Goal: Task Accomplishment & Management: Complete application form

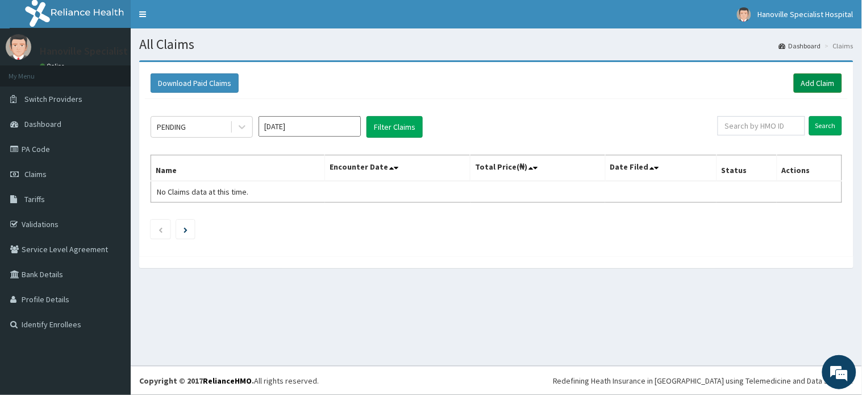
click at [814, 84] on link "Add Claim" at bounding box center [818, 82] width 48 height 19
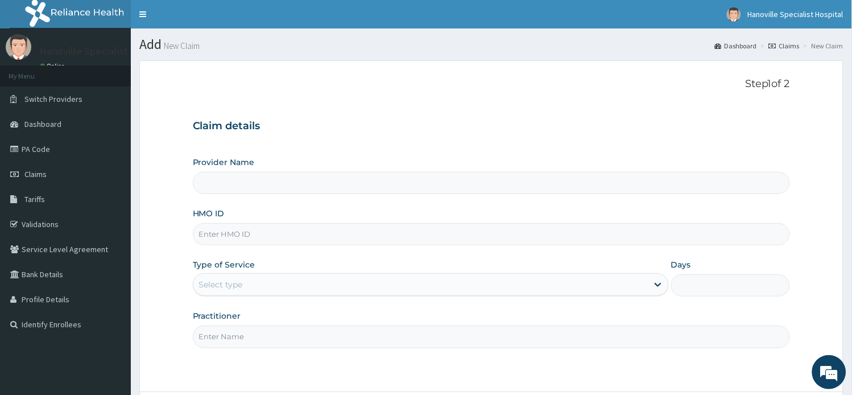
type input "Hanoville Specialist Hospital"
click at [425, 240] on input "HMO ID" at bounding box center [492, 234] width 598 height 22
type input "IFS/10143/A"
click at [371, 285] on div "Select type" at bounding box center [420, 284] width 454 height 18
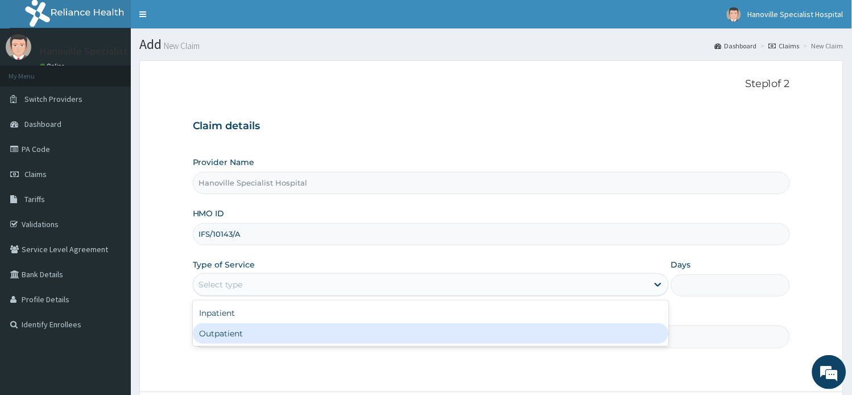
click at [370, 325] on div "Outpatient" at bounding box center [431, 333] width 476 height 20
type input "1"
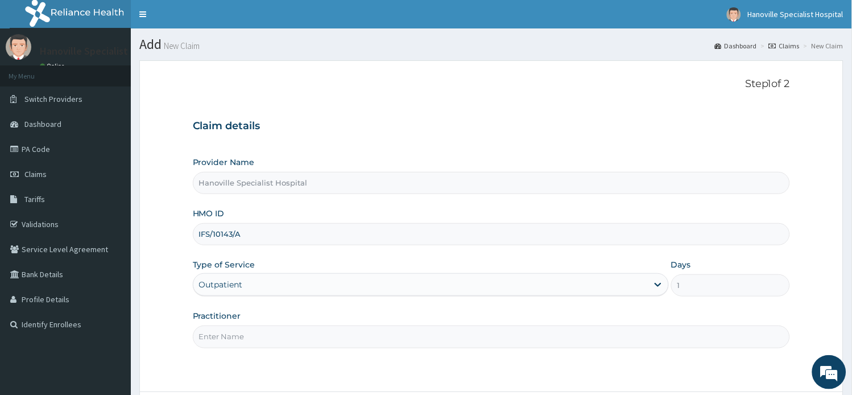
click at [362, 338] on input "Practitioner" at bounding box center [492, 336] width 598 height 22
type input "DR AKINTUNDE"
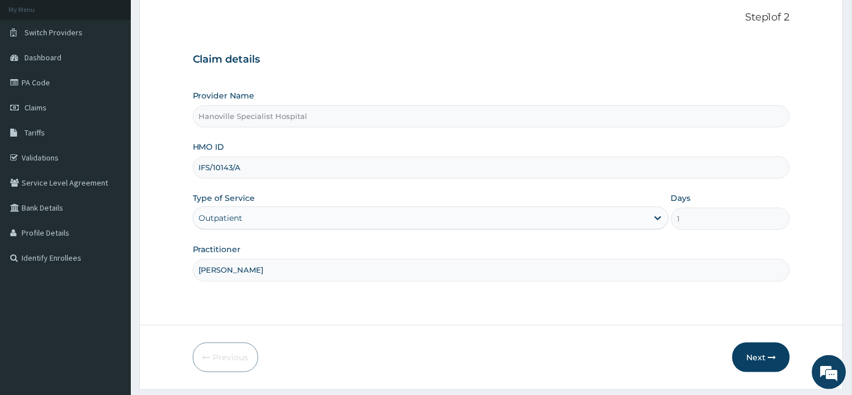
scroll to position [99, 0]
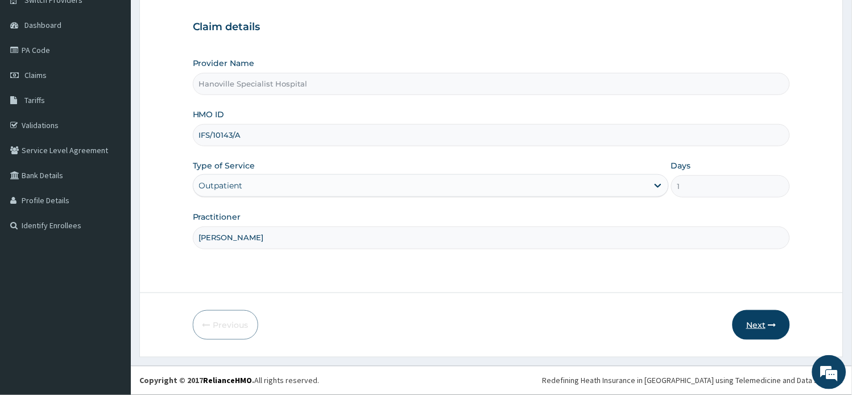
click at [761, 323] on button "Next" at bounding box center [760, 325] width 57 height 30
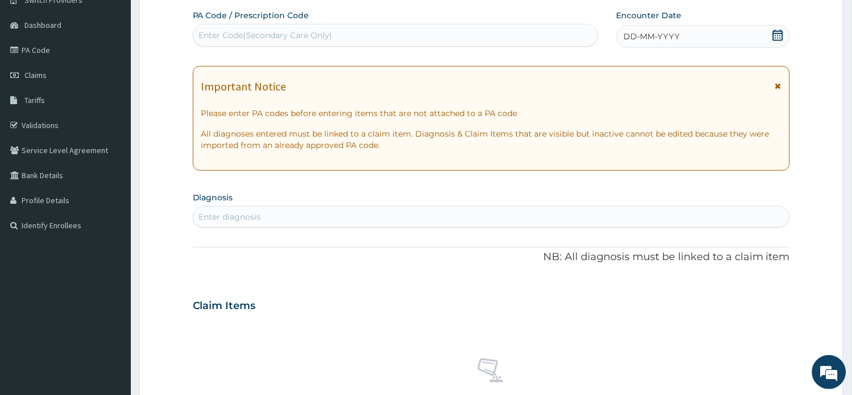
click at [277, 35] on div "Enter Code(Secondary Care Only)" at bounding box center [266, 35] width 134 height 11
click at [276, 32] on div "Enter Code(Secondary Care Only)" at bounding box center [266, 35] width 134 height 11
type input "1"
click at [778, 31] on icon at bounding box center [778, 35] width 10 height 11
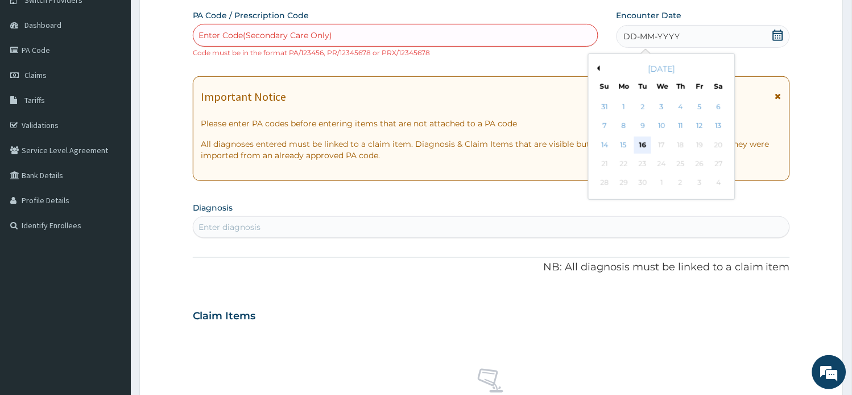
click at [643, 146] on div "16" at bounding box center [642, 144] width 17 height 17
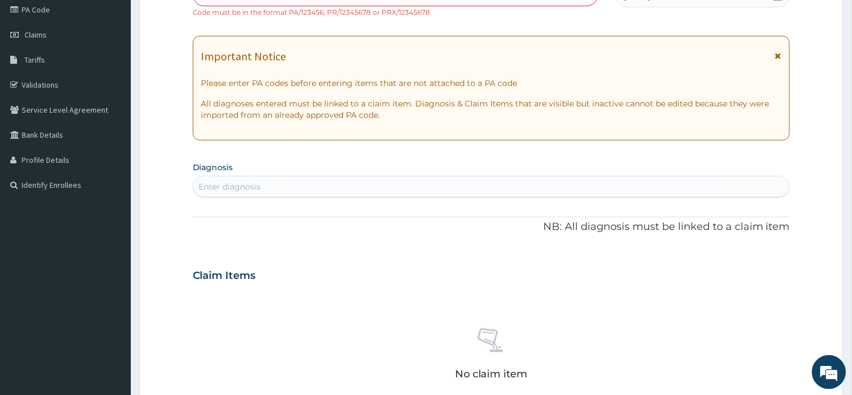
scroll to position [143, 0]
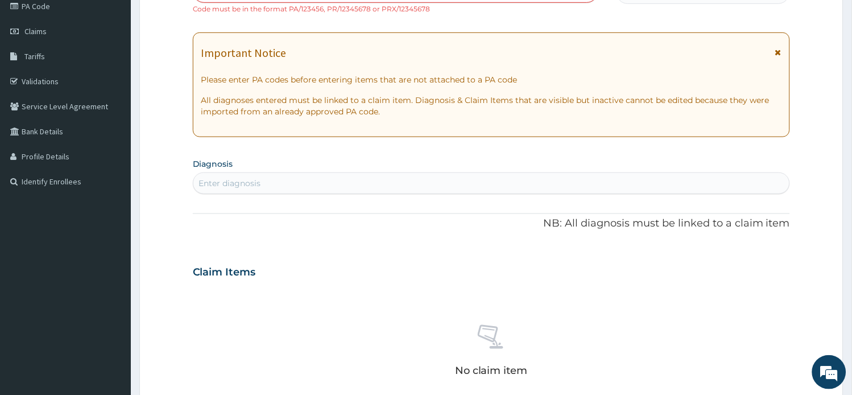
click at [439, 181] on div "Enter diagnosis" at bounding box center [491, 183] width 596 height 18
type input "MALA"
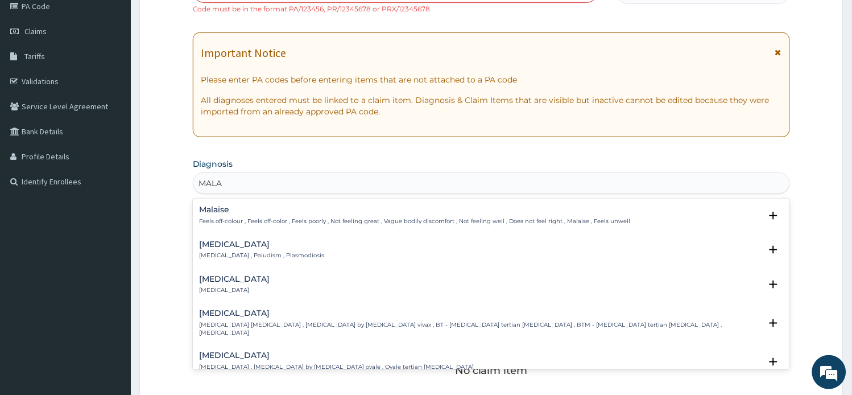
click at [356, 253] on div "Malaria Malaria , Paludism , Plasmodiosis" at bounding box center [492, 250] width 584 height 20
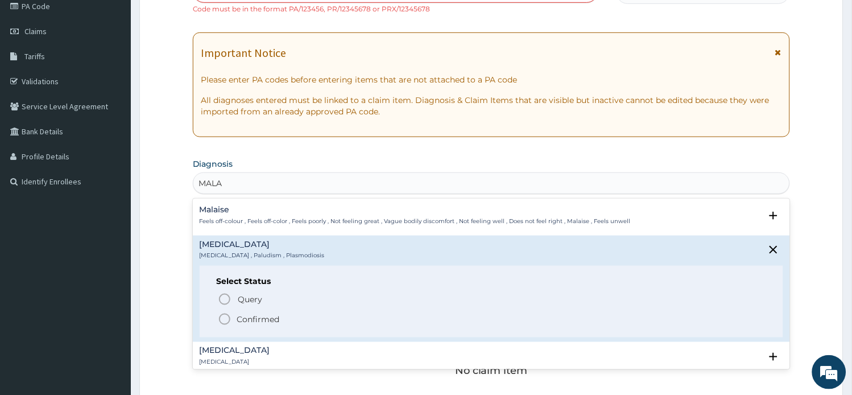
click at [222, 321] on icon "status option filled" at bounding box center [225, 319] width 14 height 14
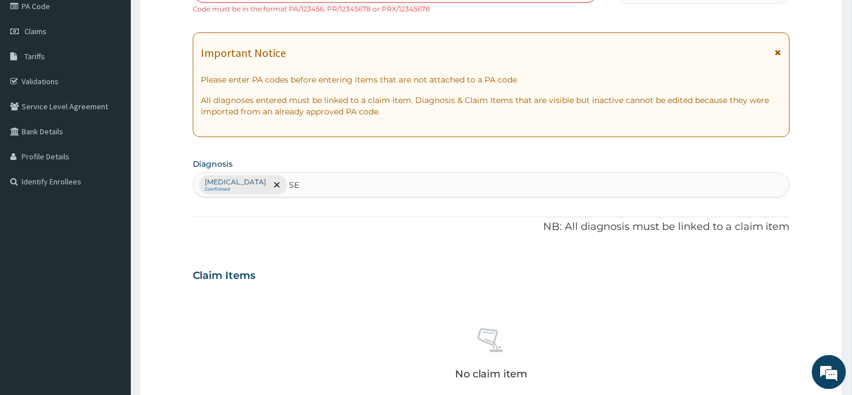
type input "SEP"
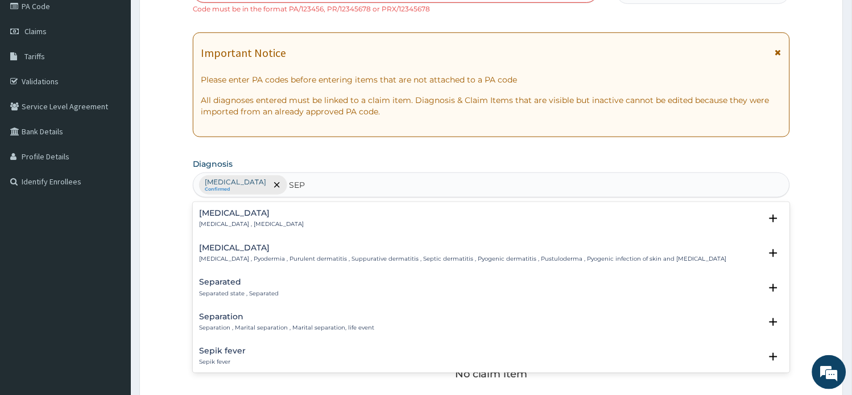
click at [229, 223] on p "Systemic infection , Sepsis" at bounding box center [252, 224] width 105 height 8
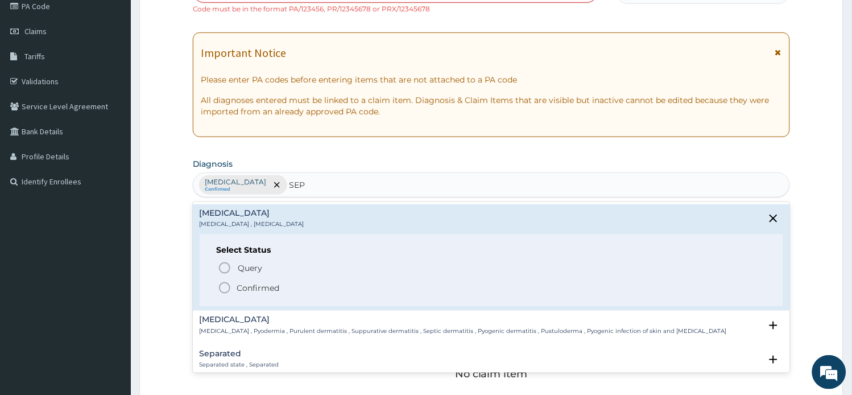
click at [225, 289] on icon "status option filled" at bounding box center [225, 288] width 14 height 14
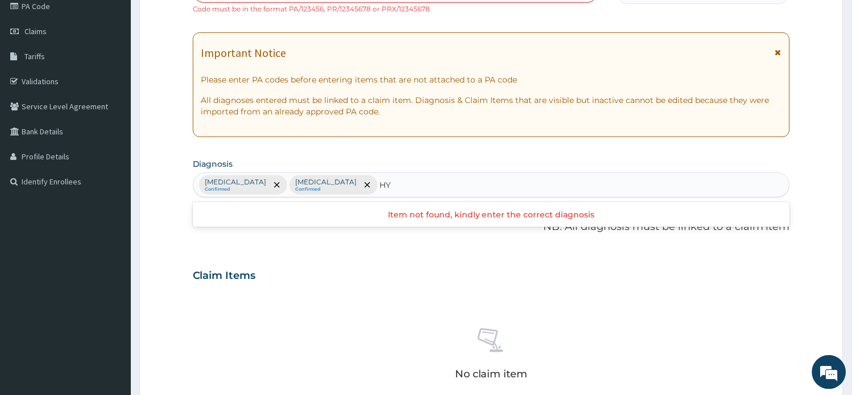
type input "H"
type input "D"
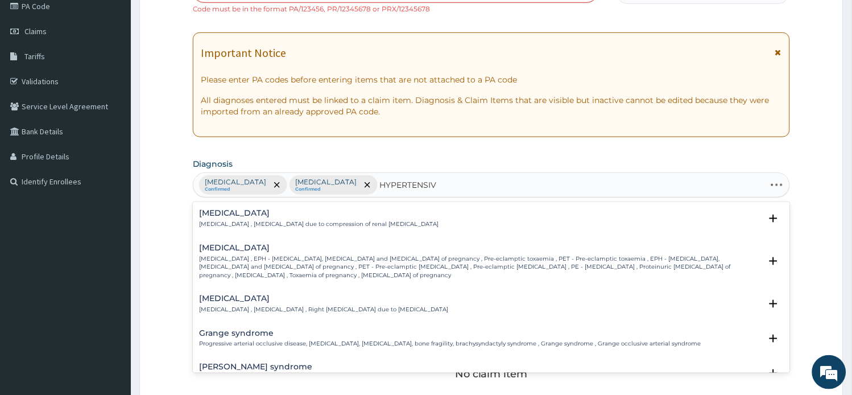
type input "HYPERTENSIVE"
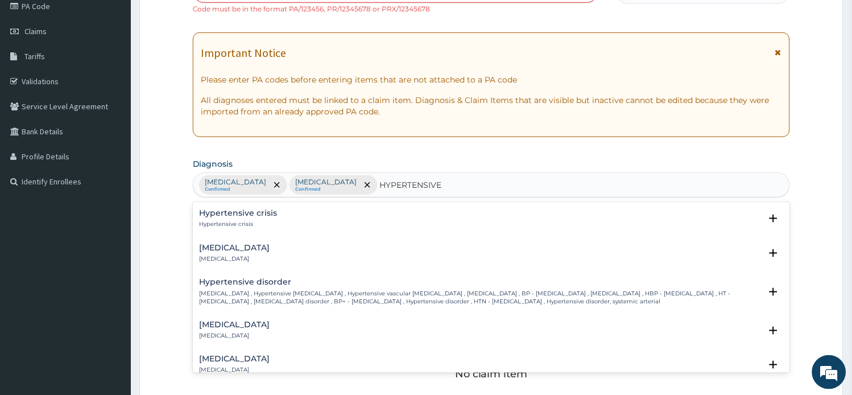
click at [235, 290] on p "High blood pressure , Hypertensive vascular disease , Hypertensive vascular deg…" at bounding box center [481, 297] width 562 height 16
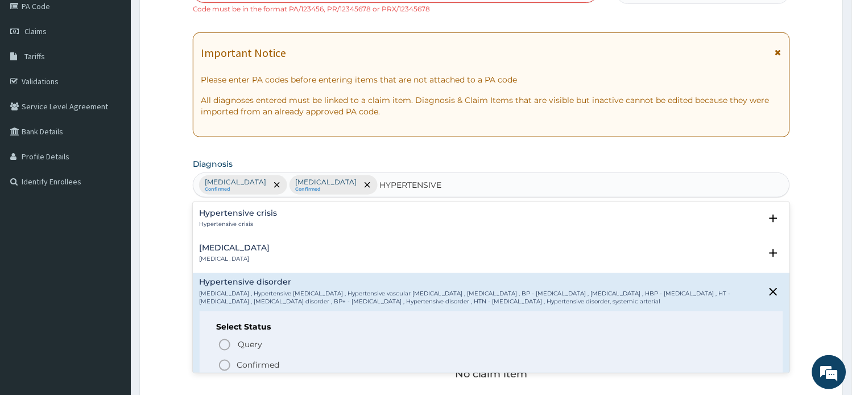
click at [222, 366] on icon "status option filled" at bounding box center [225, 365] width 14 height 14
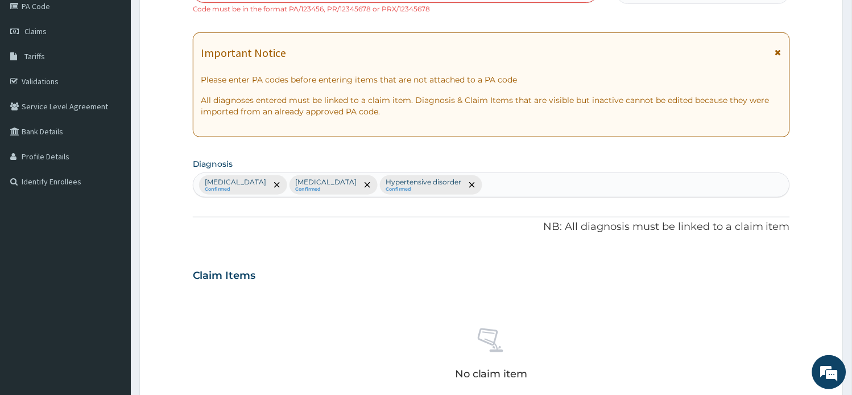
click at [222, 366] on div "No claim item" at bounding box center [492, 356] width 598 height 131
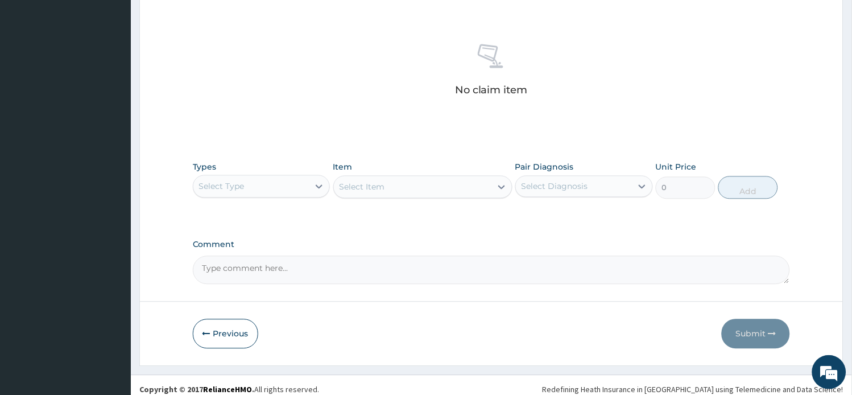
scroll to position [435, 0]
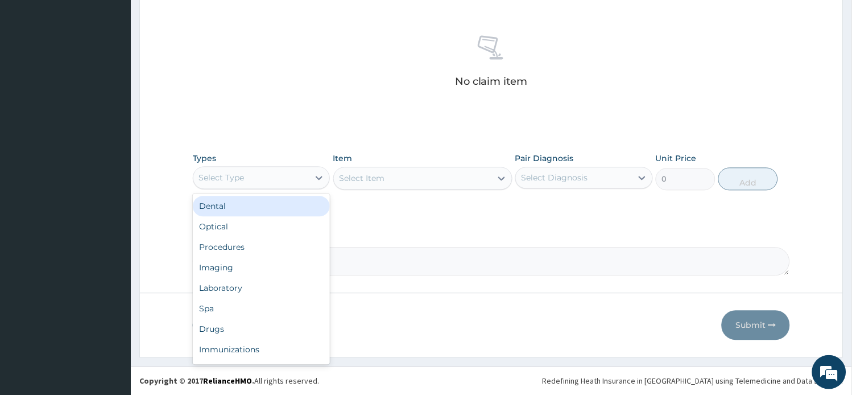
click at [247, 169] on div "Select Type" at bounding box center [251, 178] width 116 height 18
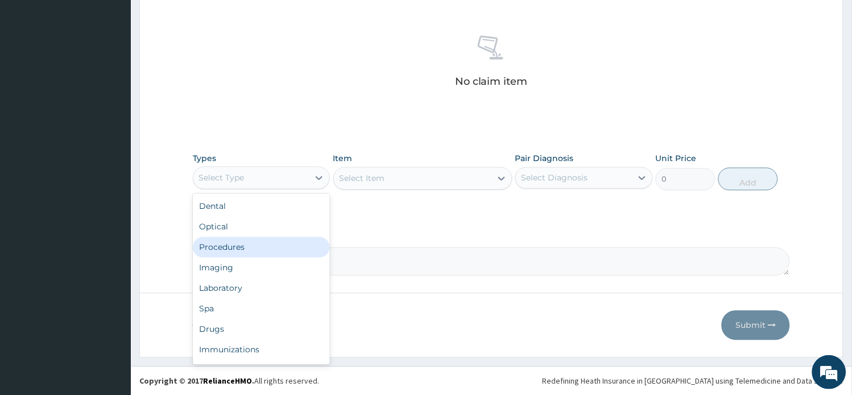
click at [246, 240] on div "Procedures" at bounding box center [262, 247] width 138 height 20
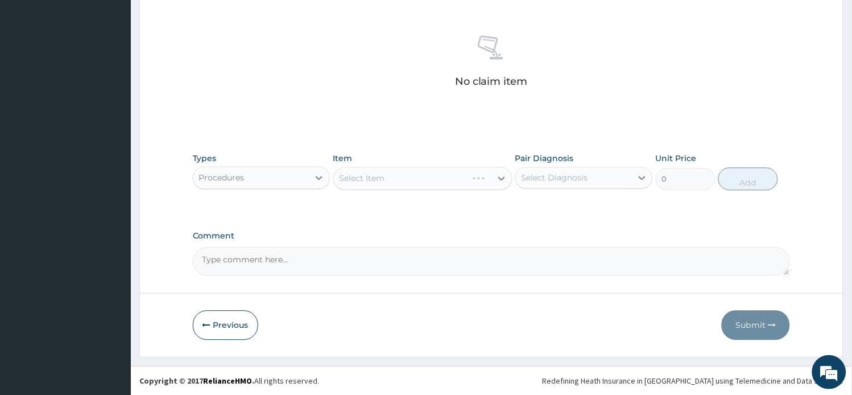
click at [379, 185] on div "Select Item" at bounding box center [422, 178] width 179 height 23
click at [383, 179] on div "Select Item" at bounding box center [361, 178] width 45 height 11
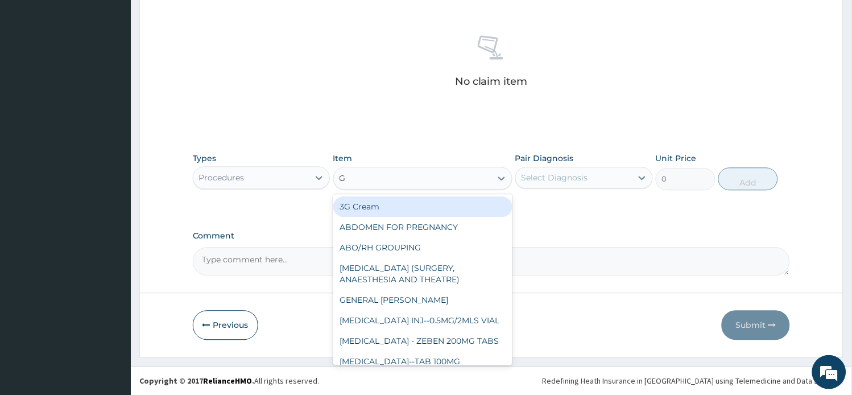
type input "GP"
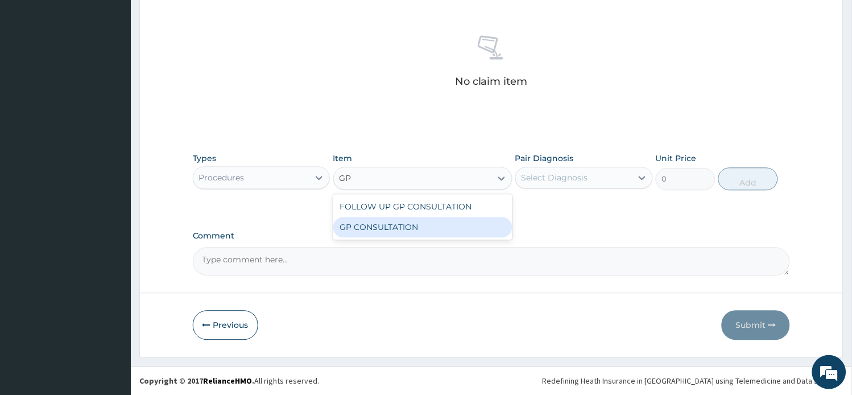
click at [384, 226] on div "GP CONSULTATION" at bounding box center [422, 227] width 179 height 20
type input "2000"
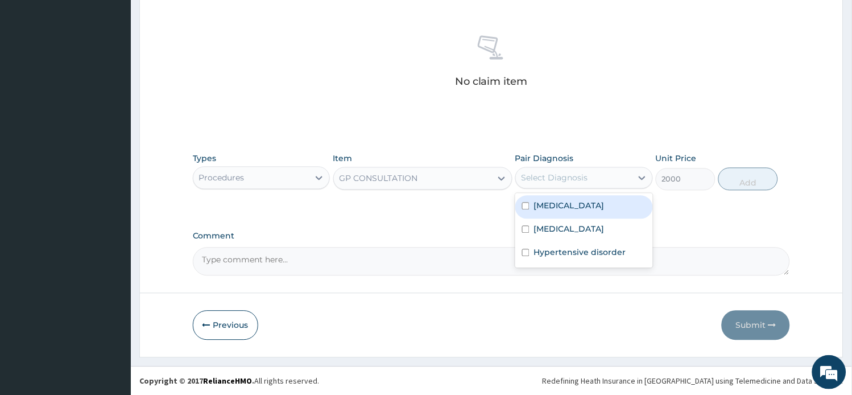
click at [607, 180] on div "Select Diagnosis" at bounding box center [574, 178] width 116 height 18
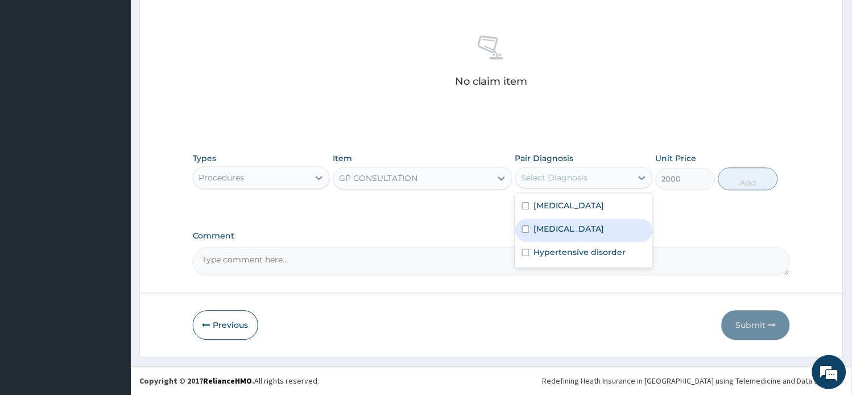
click at [594, 219] on div "Sepsis" at bounding box center [584, 230] width 138 height 23
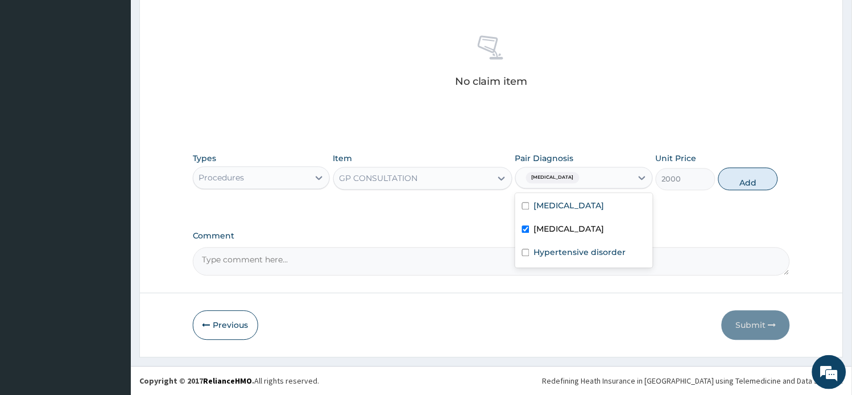
checkbox input "true"
click at [588, 201] on div "Malaria" at bounding box center [584, 207] width 138 height 23
checkbox input "true"
click at [595, 258] on label "Hypertensive disorder" at bounding box center [580, 252] width 92 height 11
checkbox input "true"
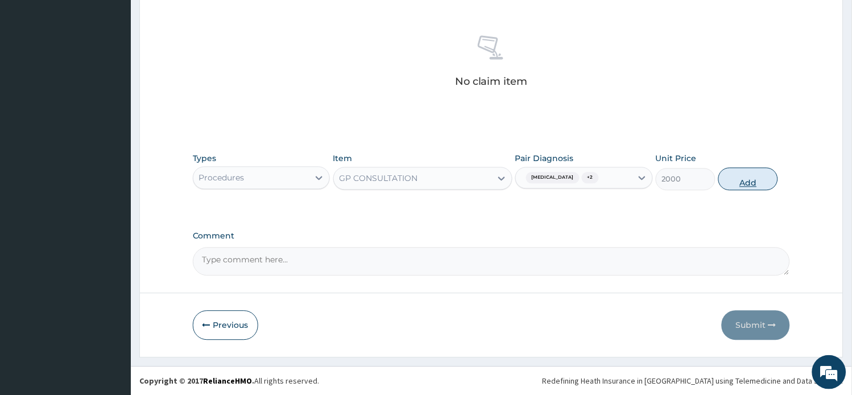
click at [758, 180] on button "Add" at bounding box center [748, 179] width 60 height 23
type input "0"
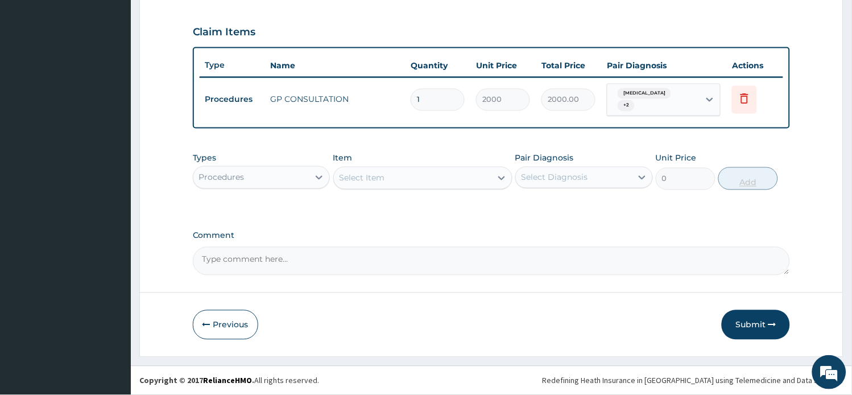
scroll to position [380, 0]
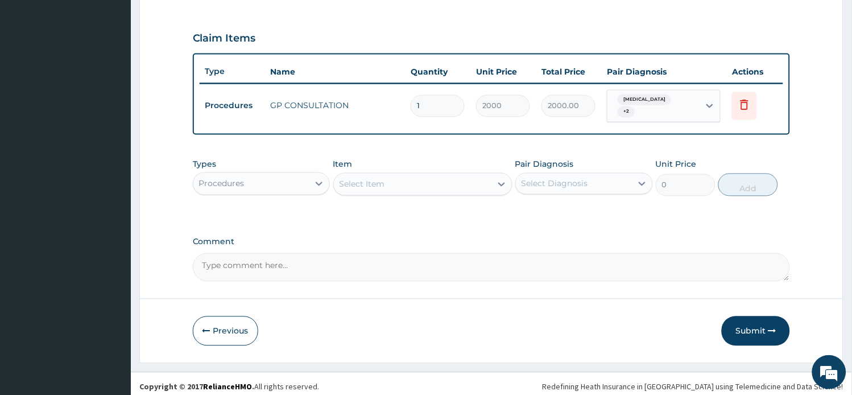
click at [380, 175] on div "Select Item" at bounding box center [412, 184] width 157 height 18
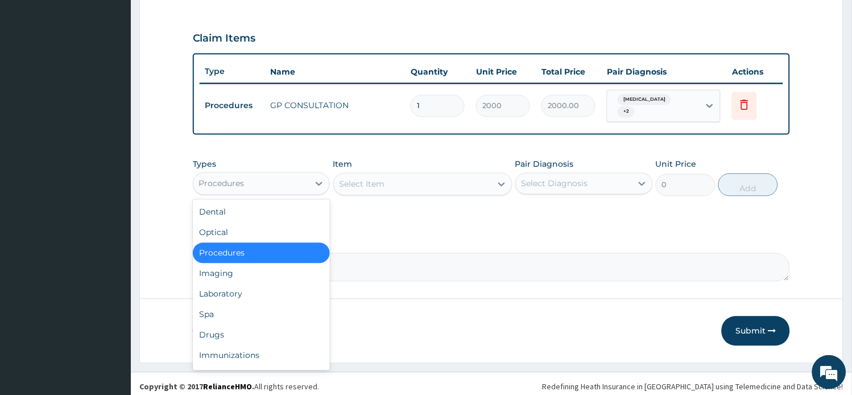
click at [292, 175] on div "Procedures" at bounding box center [251, 184] width 116 height 18
click at [245, 288] on div "Laboratory" at bounding box center [262, 294] width 138 height 20
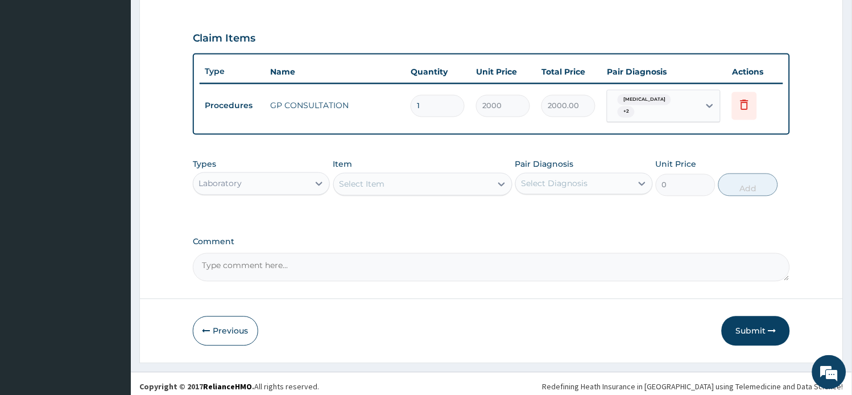
click at [444, 175] on div "Select Item" at bounding box center [412, 184] width 157 height 18
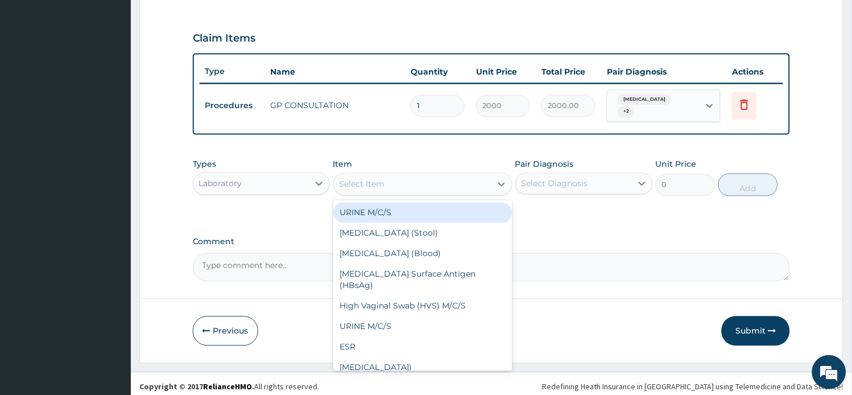
type input "M"
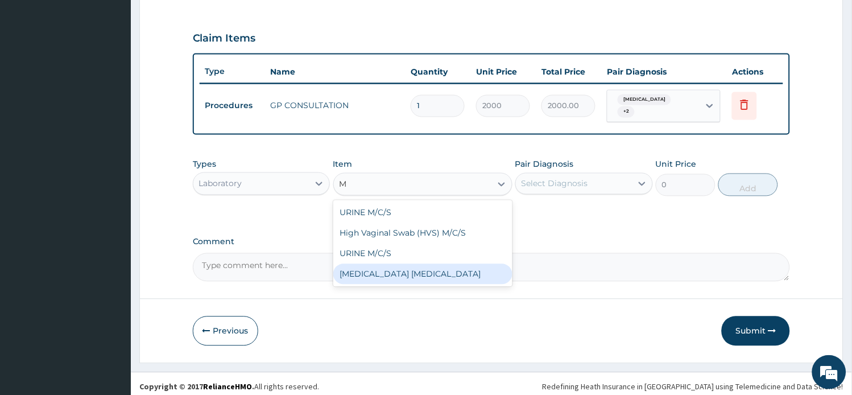
click at [408, 266] on div "Malaria parasite" at bounding box center [422, 274] width 179 height 20
type input "1500"
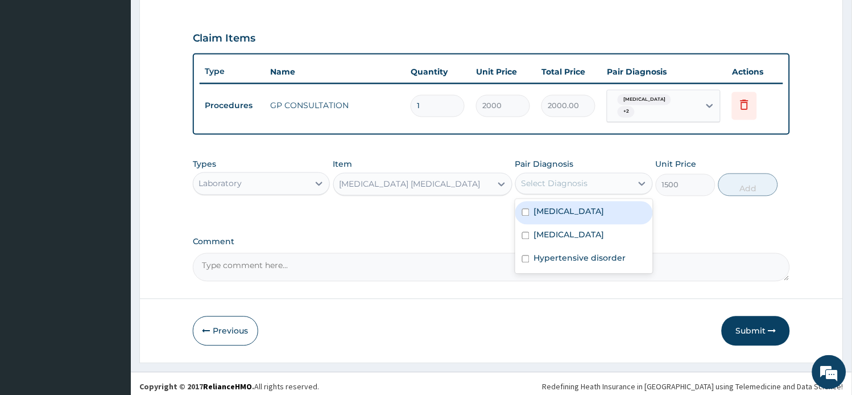
click at [582, 179] on div "Select Diagnosis" at bounding box center [554, 183] width 67 height 11
click at [576, 202] on div "Malaria" at bounding box center [584, 212] width 138 height 23
checkbox input "true"
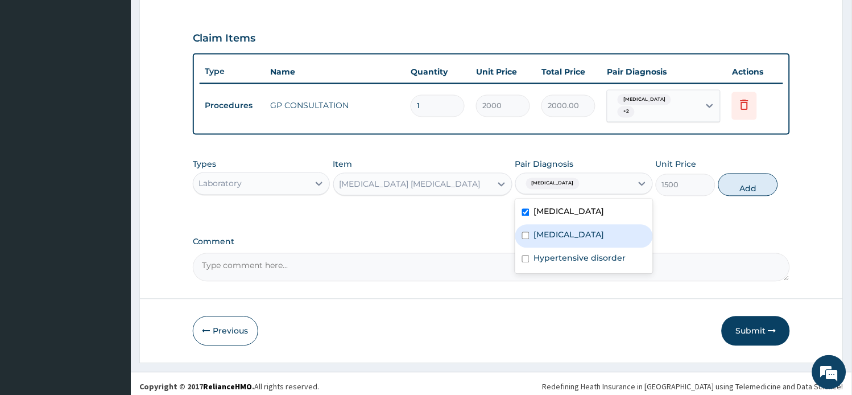
click at [573, 226] on div "Sepsis" at bounding box center [584, 236] width 138 height 23
checkbox input "true"
click at [573, 256] on label "Hypertensive disorder" at bounding box center [580, 257] width 92 height 11
checkbox input "true"
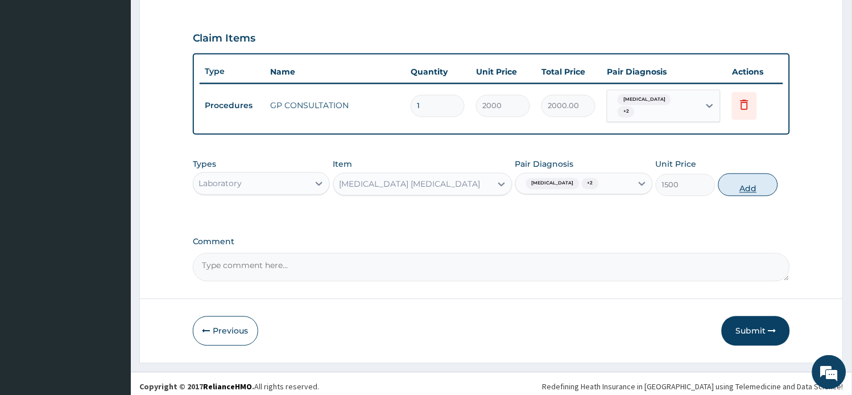
click at [749, 180] on button "Add" at bounding box center [748, 184] width 60 height 23
type input "0"
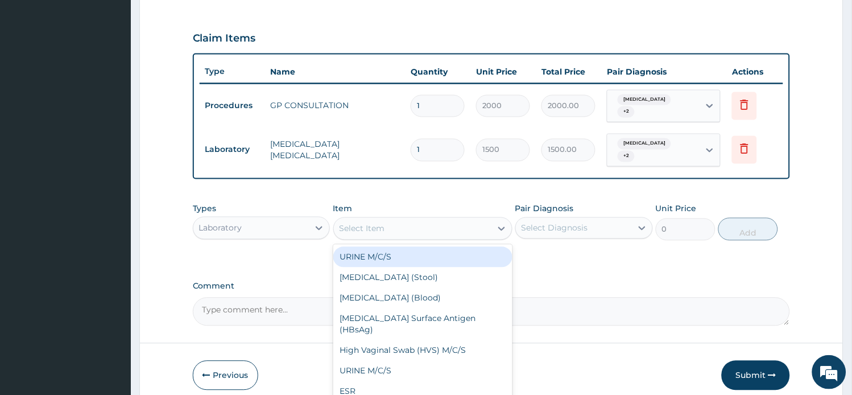
click at [377, 223] on div "Select Item" at bounding box center [361, 228] width 45 height 11
type input "F"
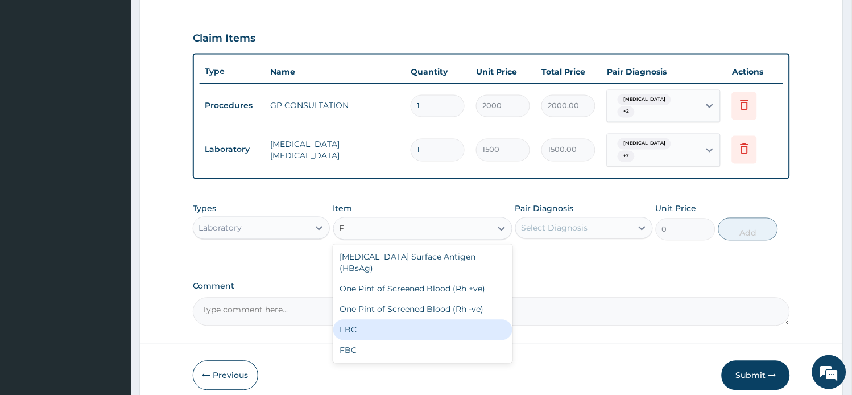
click at [366, 324] on div "FBC" at bounding box center [422, 330] width 179 height 20
type input "3000"
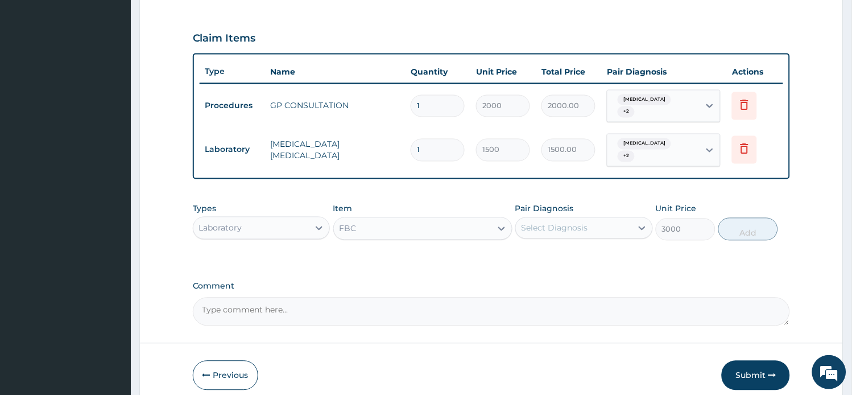
click at [584, 222] on div "Select Diagnosis" at bounding box center [554, 227] width 67 height 11
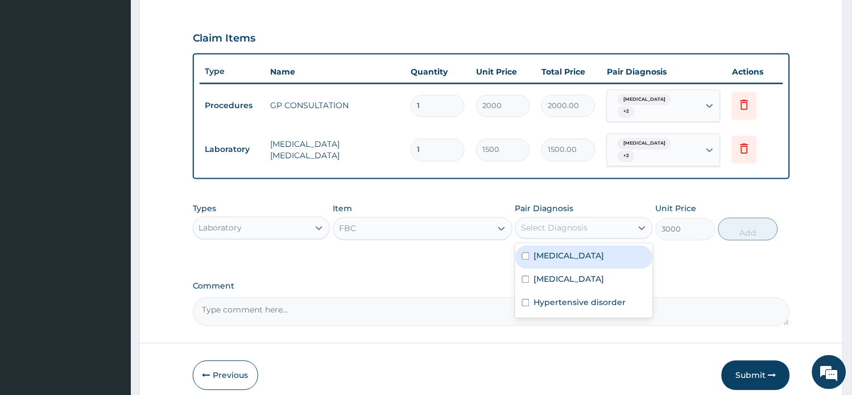
click at [576, 246] on div "Malaria" at bounding box center [584, 257] width 138 height 23
checkbox input "true"
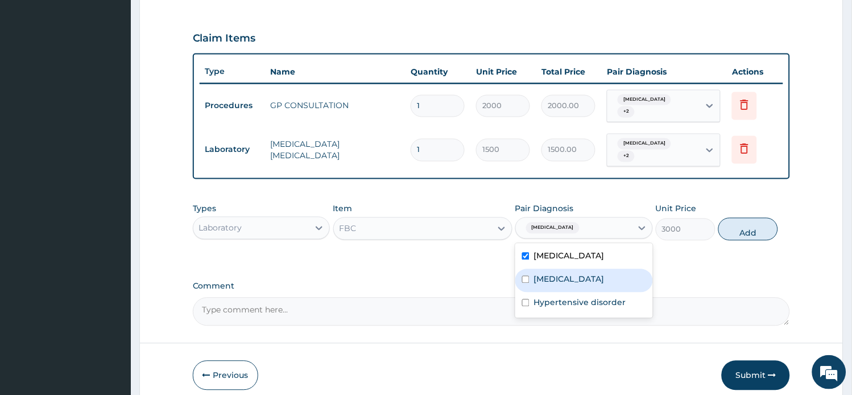
click at [576, 270] on div "Sepsis" at bounding box center [584, 280] width 138 height 23
checkbox input "true"
click at [576, 297] on label "Hypertensive disorder" at bounding box center [580, 302] width 92 height 11
checkbox input "true"
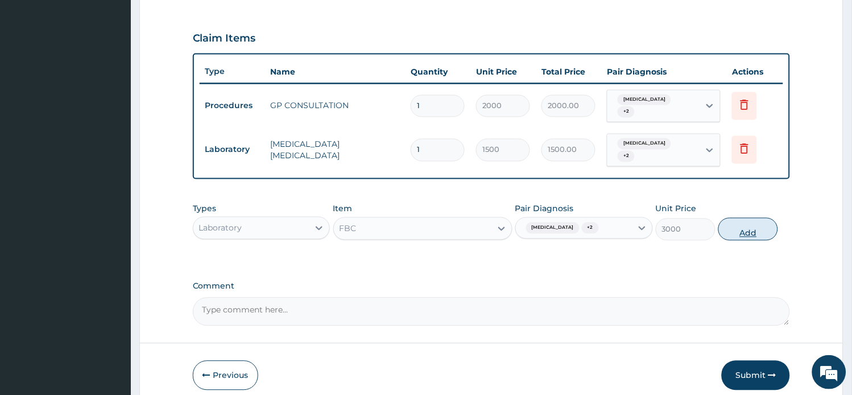
click at [746, 222] on button "Add" at bounding box center [748, 229] width 60 height 23
type input "0"
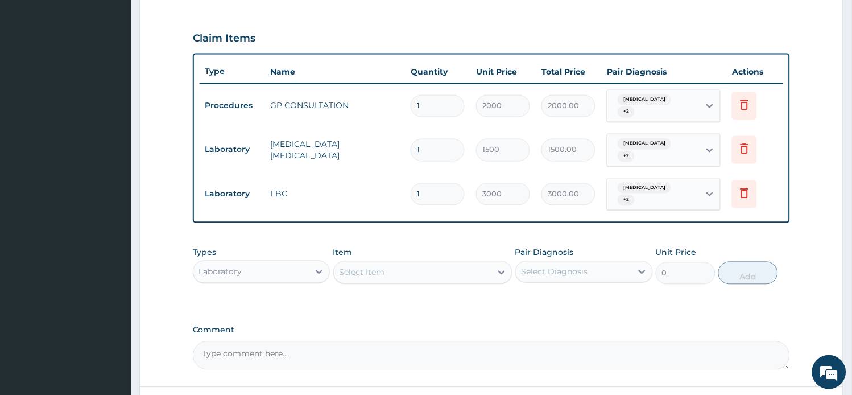
click at [299, 263] on div "Laboratory" at bounding box center [251, 272] width 116 height 18
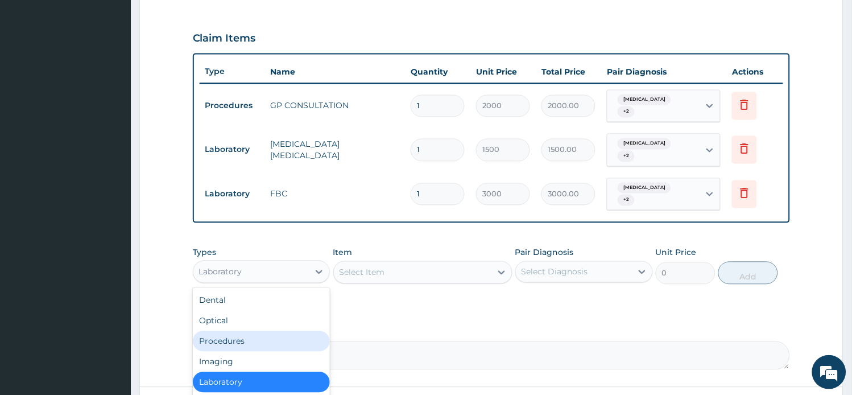
click at [280, 331] on div "Procedures" at bounding box center [262, 341] width 138 height 20
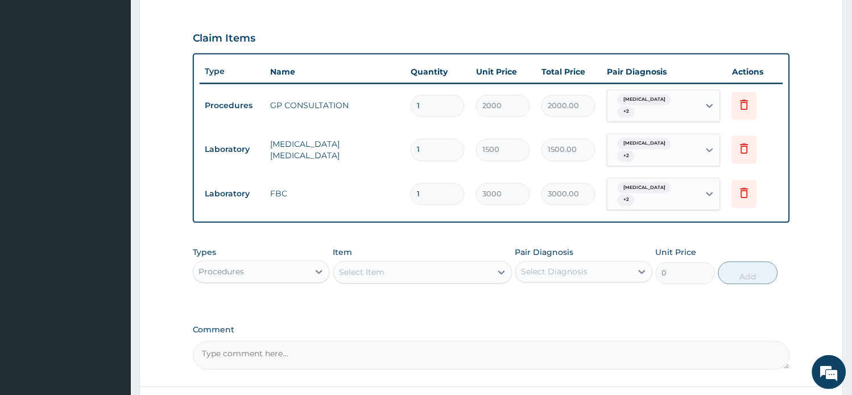
click at [394, 263] on div "Select Item" at bounding box center [412, 272] width 157 height 18
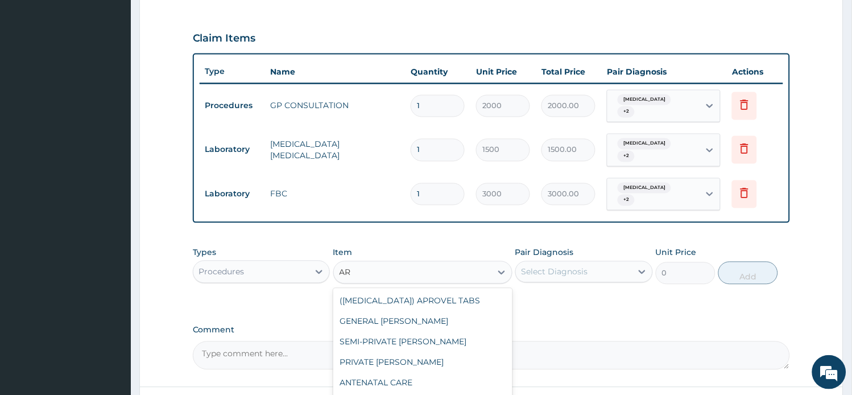
type input "ART"
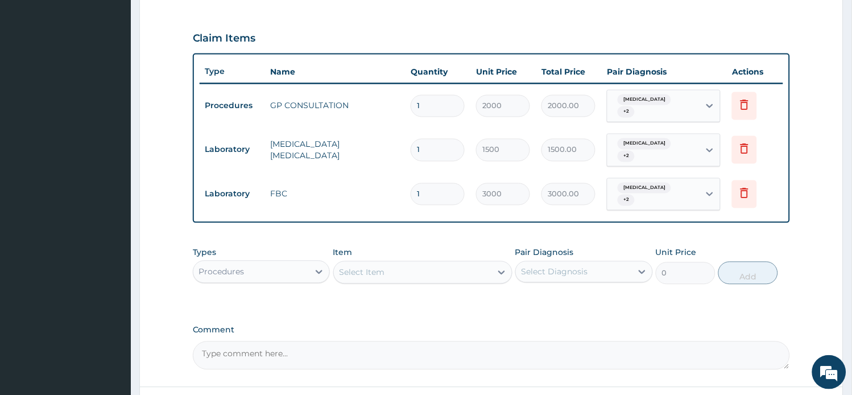
drag, startPoint x: 394, startPoint y: 252, endPoint x: 374, endPoint y: 260, distance: 21.8
click at [374, 263] on div "Select Item" at bounding box center [412, 272] width 157 height 18
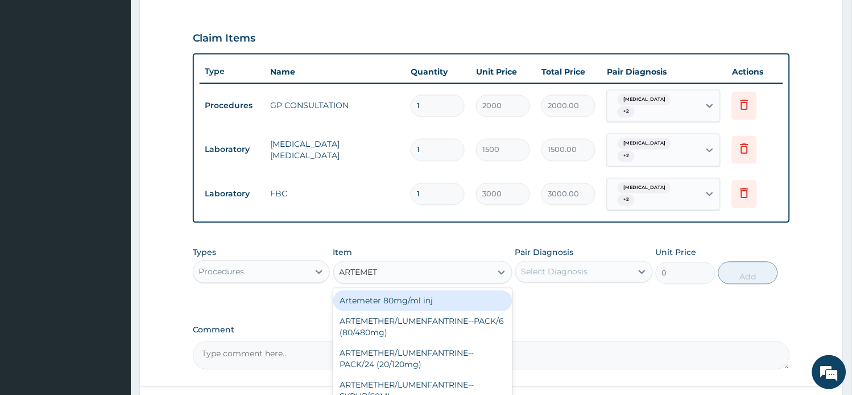
type input "ARTEMETH"
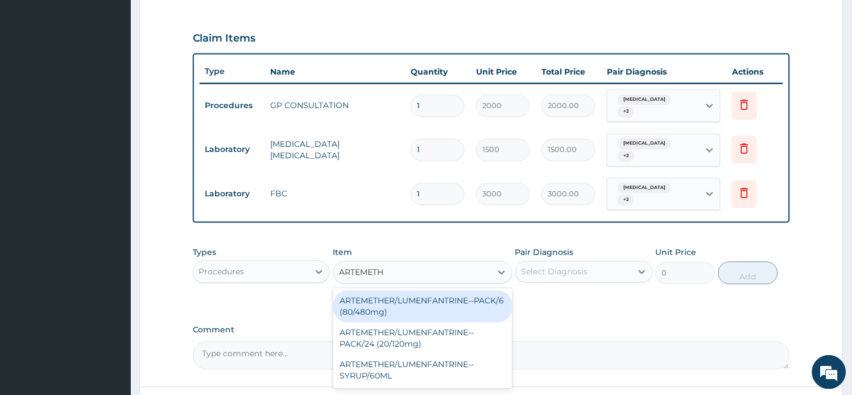
click at [430, 296] on div "ARTEMETHER/LUMENFANTRINE--PACK/6 (80/480mg)" at bounding box center [422, 307] width 179 height 32
type input "140"
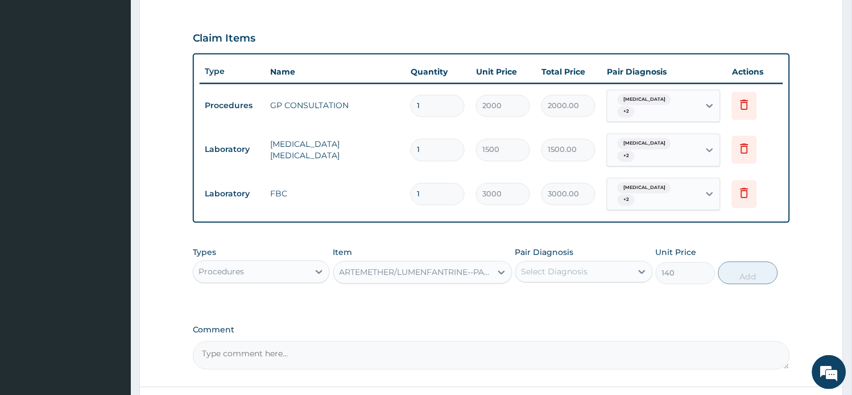
click at [580, 263] on div "Select Diagnosis" at bounding box center [574, 272] width 116 height 18
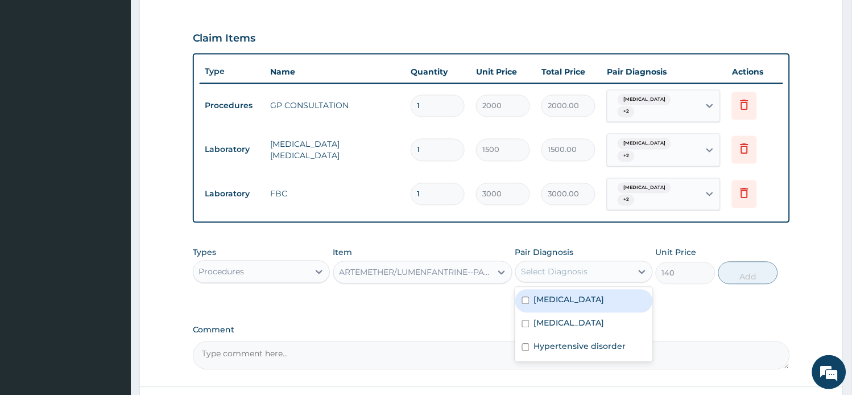
click at [578, 289] on div "Malaria" at bounding box center [584, 300] width 138 height 23
checkbox input "true"
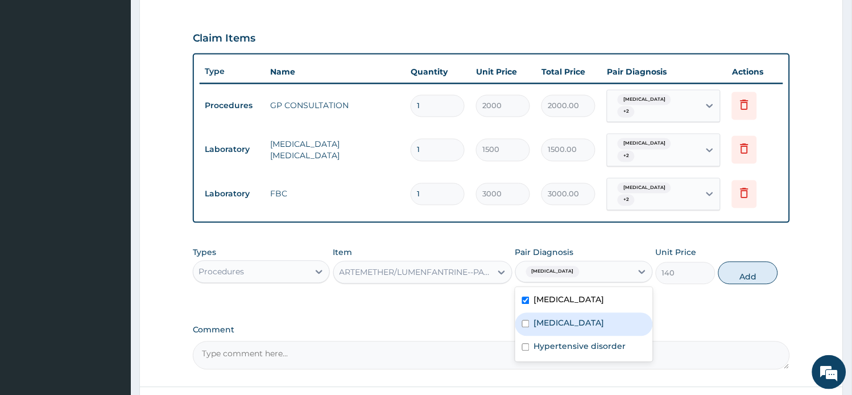
click at [573, 313] on div "Sepsis" at bounding box center [584, 324] width 138 height 23
checkbox input "true"
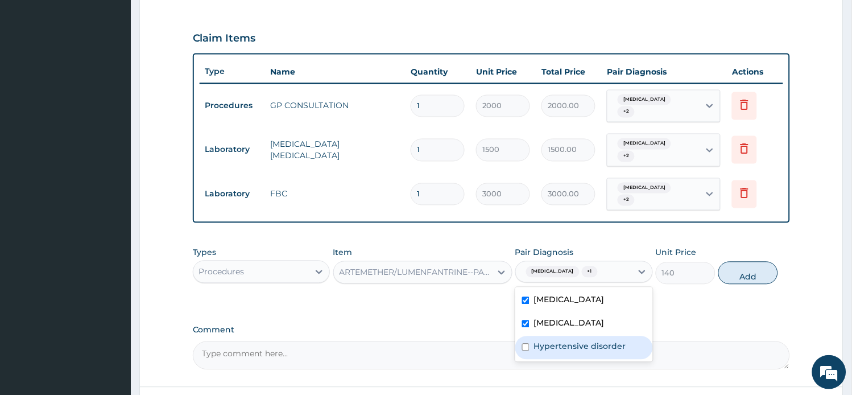
click at [571, 341] on label "Hypertensive disorder" at bounding box center [580, 346] width 92 height 11
checkbox input "true"
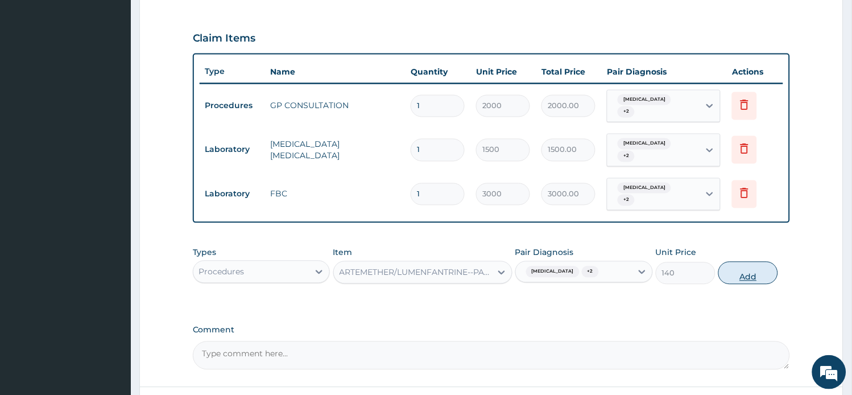
click at [748, 262] on button "Add" at bounding box center [748, 273] width 60 height 23
type input "0"
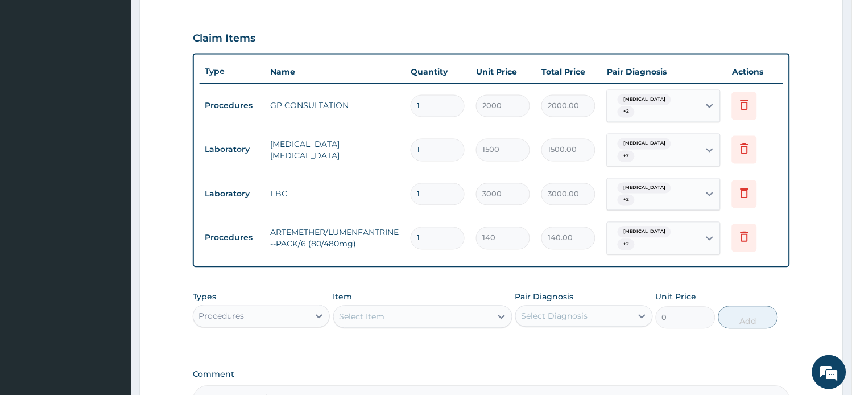
click at [439, 227] on input "1" at bounding box center [437, 238] width 54 height 22
type input "0.00"
type input "3"
type input "420.00"
type input "3"
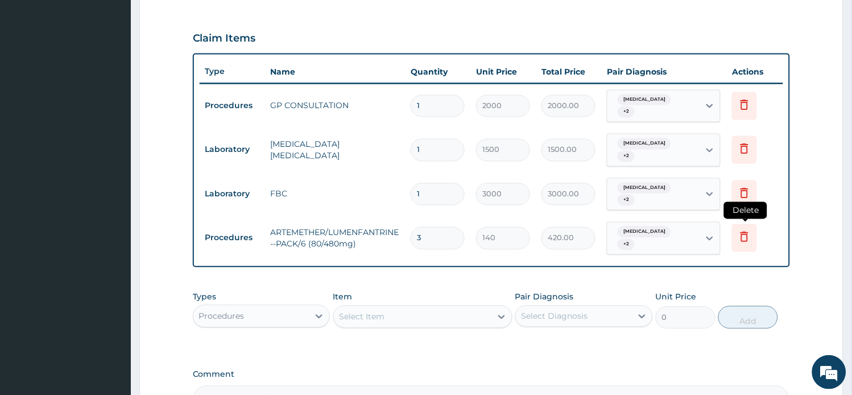
click at [742, 232] on icon at bounding box center [744, 237] width 8 height 10
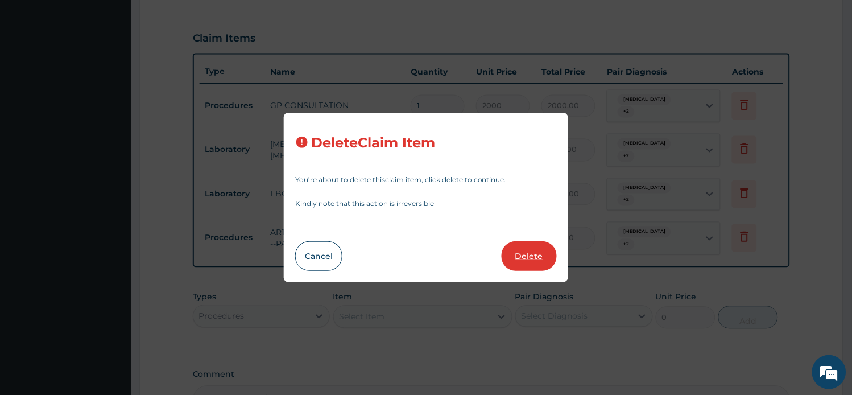
click at [550, 256] on button "Delete" at bounding box center [528, 256] width 55 height 30
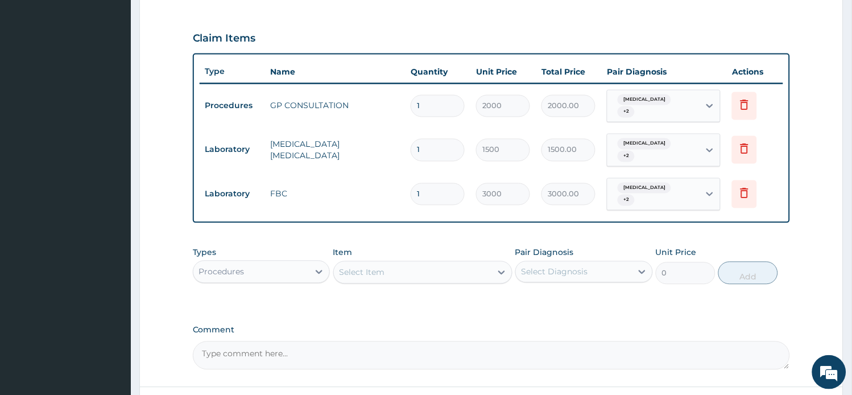
click at [422, 263] on div "Select Item" at bounding box center [412, 272] width 157 height 18
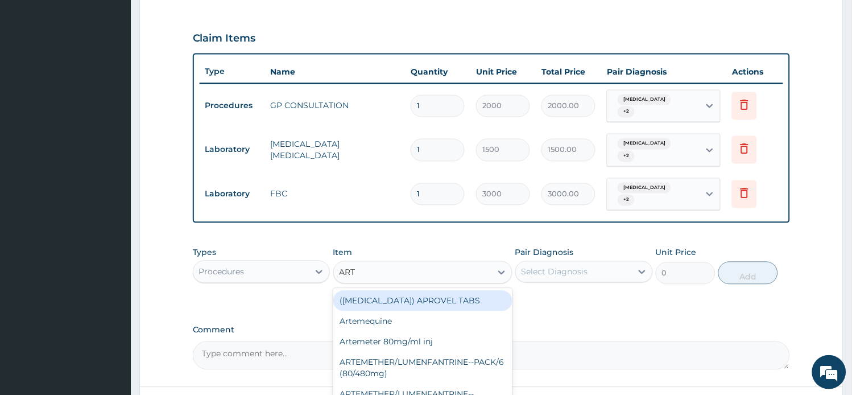
type input "ARTE"
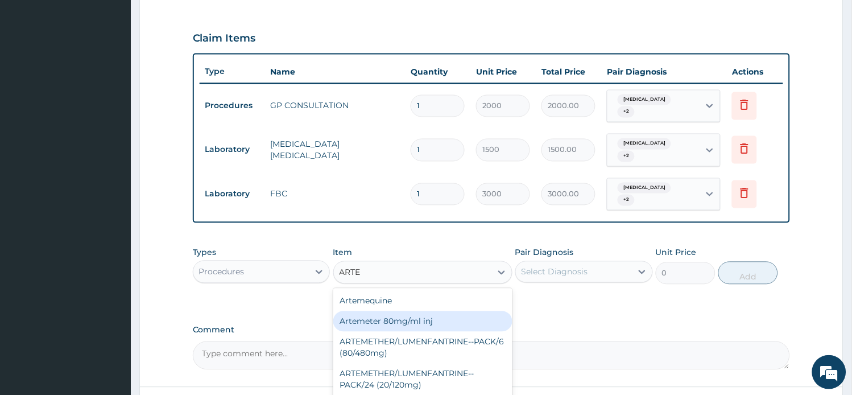
click at [422, 311] on div "Artemeter 80mg/ml inj" at bounding box center [422, 321] width 179 height 20
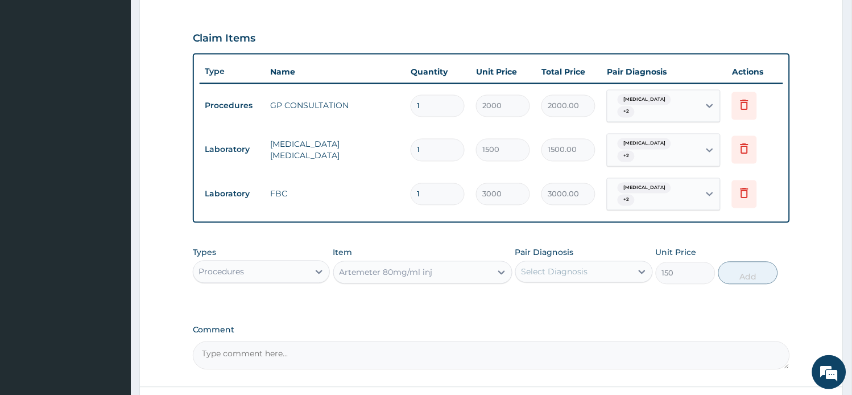
click at [308, 263] on div "Procedures" at bounding box center [251, 272] width 116 height 18
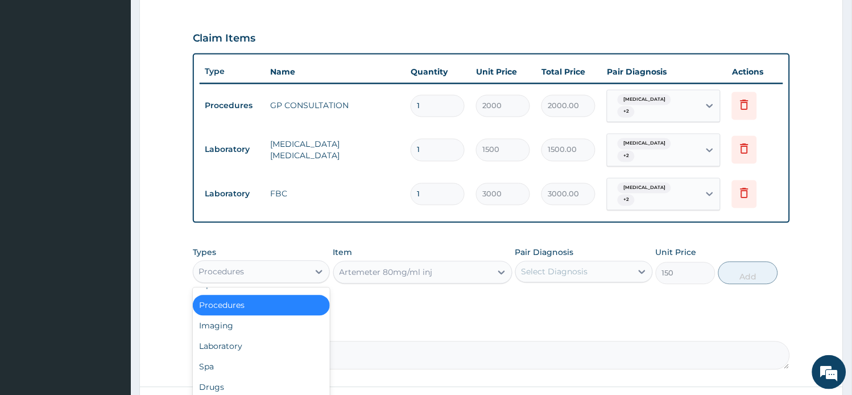
scroll to position [38, 0]
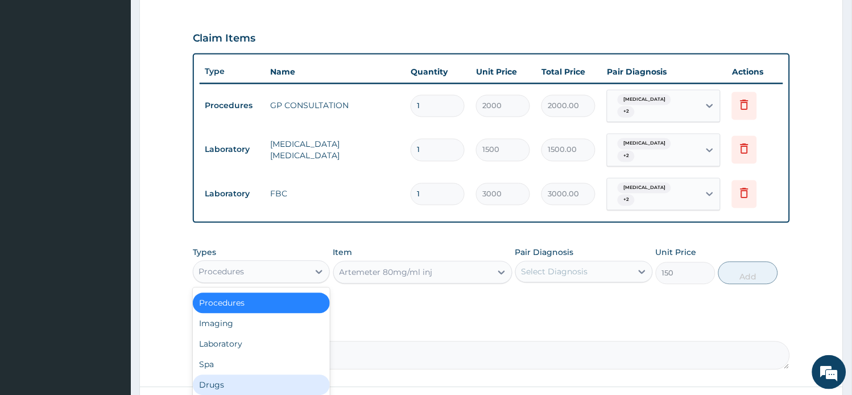
click at [264, 375] on div "Drugs" at bounding box center [262, 385] width 138 height 20
type input "0"
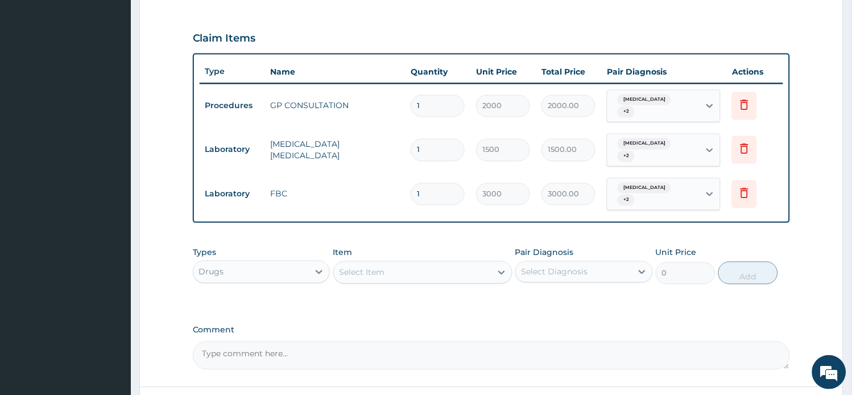
click at [446, 247] on div "Item Select Item" at bounding box center [422, 266] width 179 height 38
click at [443, 263] on div "Select Item" at bounding box center [412, 272] width 157 height 18
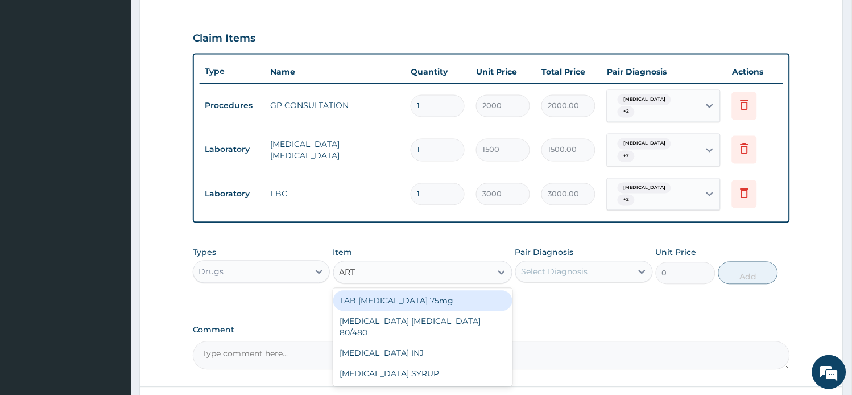
type input "ARTE"
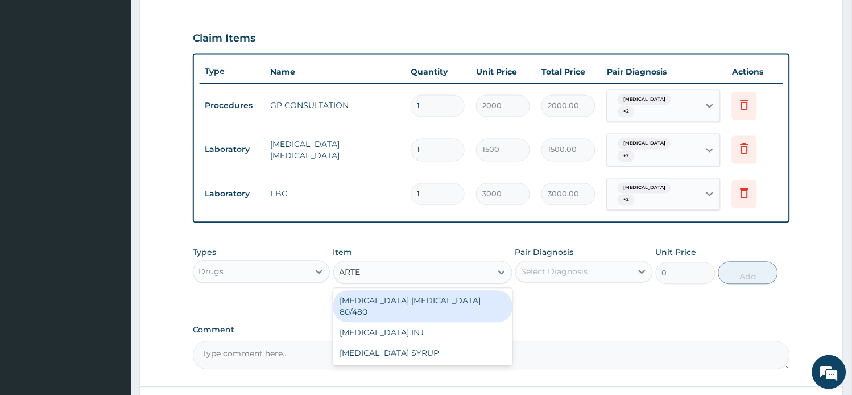
click at [435, 291] on div "Artemether lumefantrine 80/480" at bounding box center [422, 307] width 179 height 32
type input "1500"
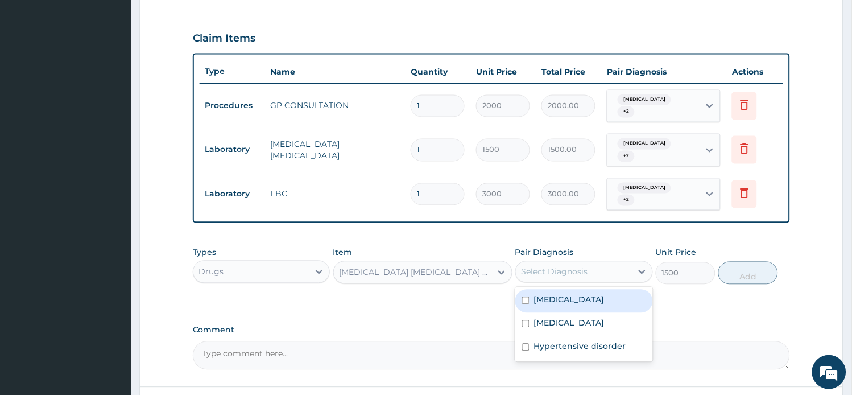
click at [621, 263] on div "Select Diagnosis" at bounding box center [574, 272] width 116 height 18
click at [615, 289] on div "Malaria" at bounding box center [584, 300] width 138 height 23
checkbox input "true"
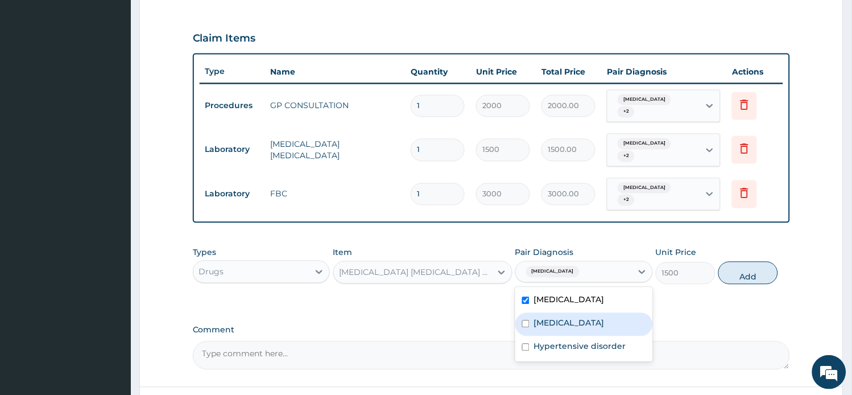
click at [601, 313] on div "Sepsis" at bounding box center [584, 324] width 138 height 23
checkbox input "true"
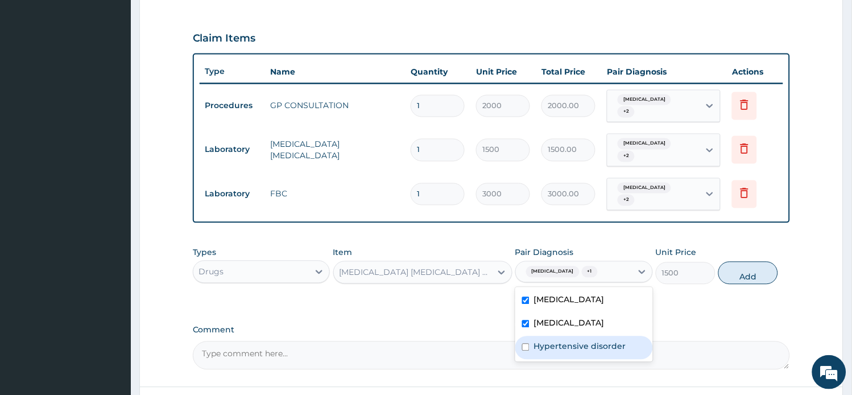
click at [599, 337] on div "Hypertensive disorder" at bounding box center [584, 347] width 138 height 23
checkbox input "true"
click at [751, 263] on button "Add" at bounding box center [748, 273] width 60 height 23
type input "0"
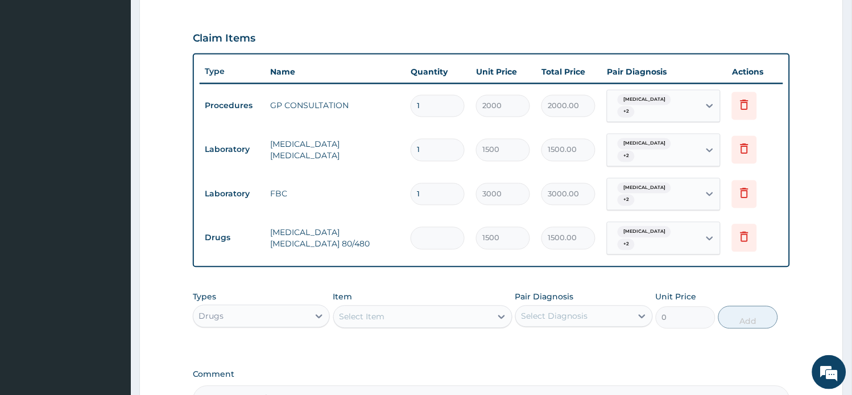
type input "0.00"
type input "3"
type input "4500.00"
type input "3"
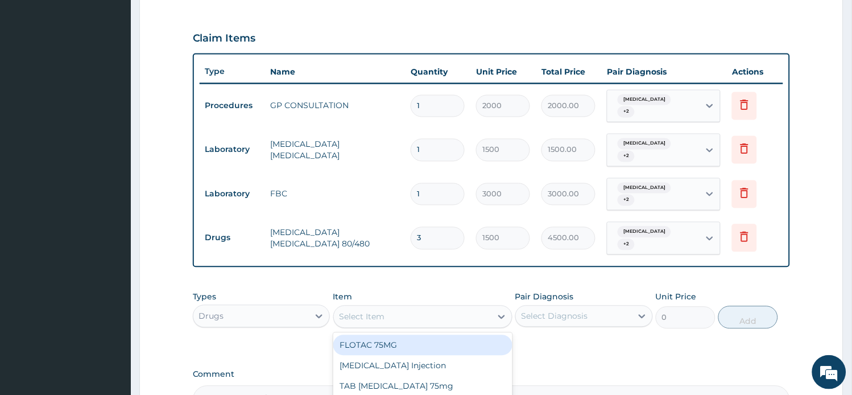
click at [367, 311] on div "Select Item" at bounding box center [361, 316] width 45 height 11
type input "D"
click at [242, 307] on div "Drugs" at bounding box center [251, 316] width 116 height 18
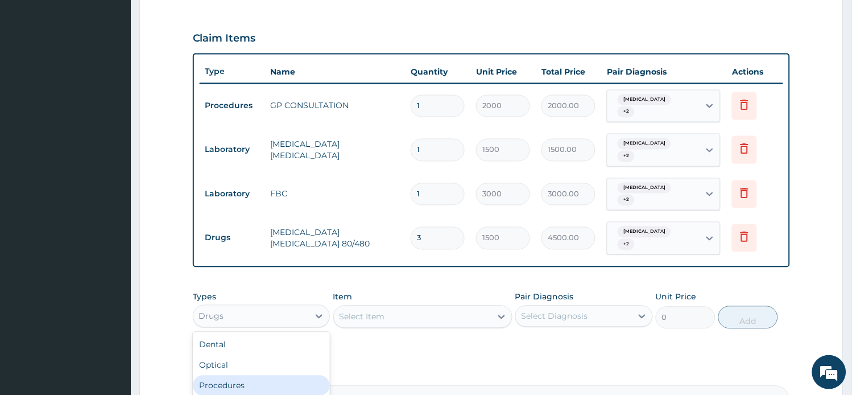
click at [235, 375] on div "Procedures" at bounding box center [262, 385] width 138 height 20
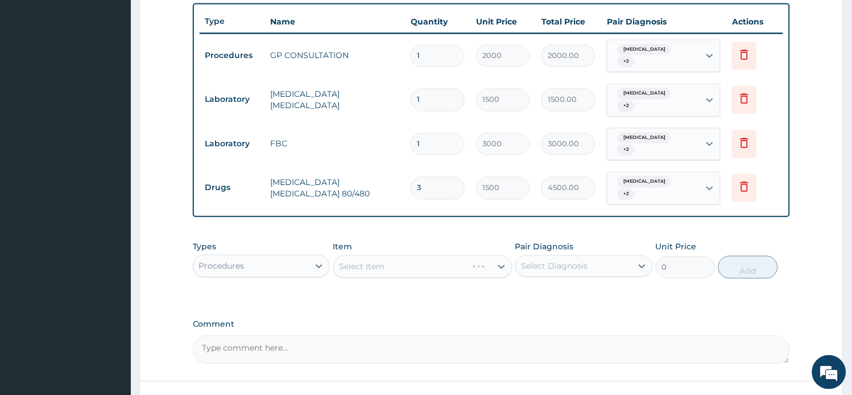
scroll to position [499, 0]
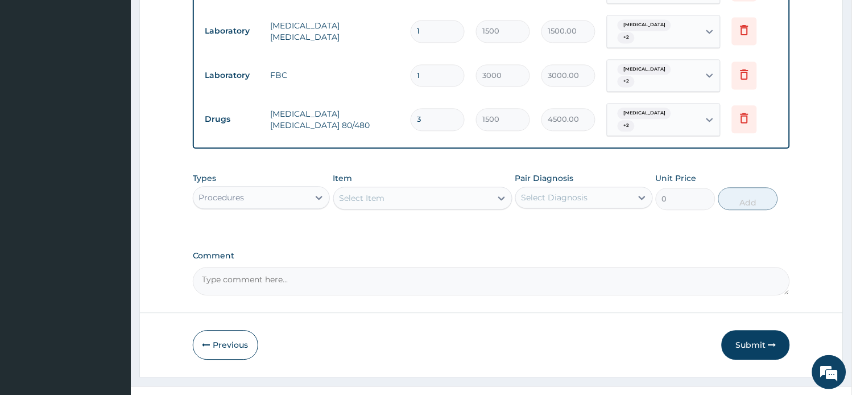
click at [431, 189] on div "Select Item" at bounding box center [412, 198] width 157 height 18
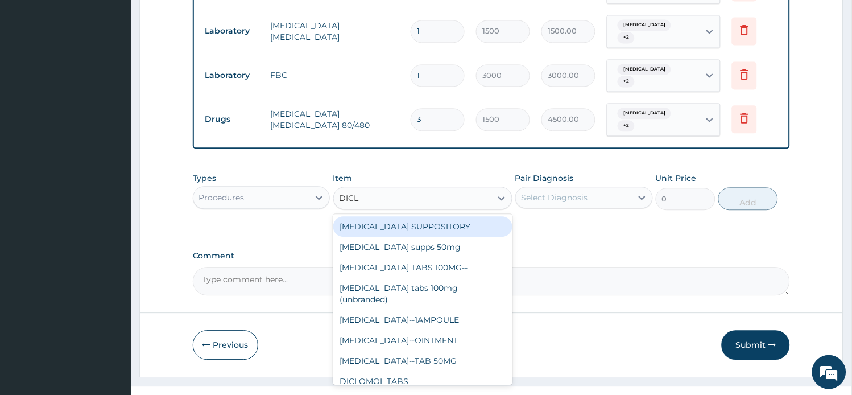
type input "DICLO"
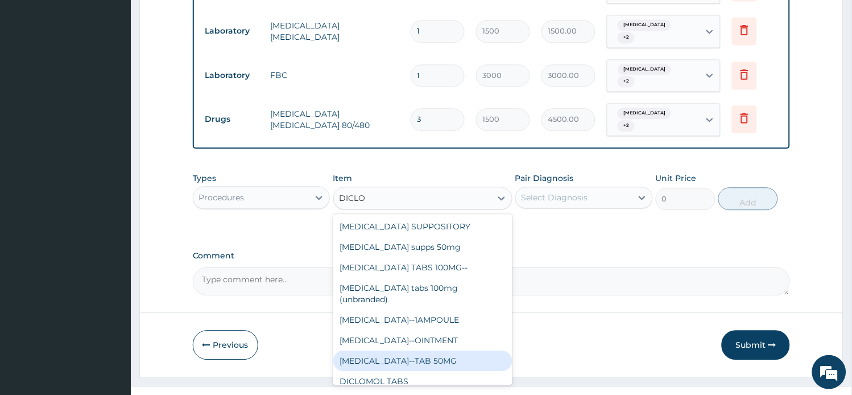
click at [400, 350] on div "DICLOFENAC--TAB 50MG" at bounding box center [422, 360] width 179 height 20
type input "45"
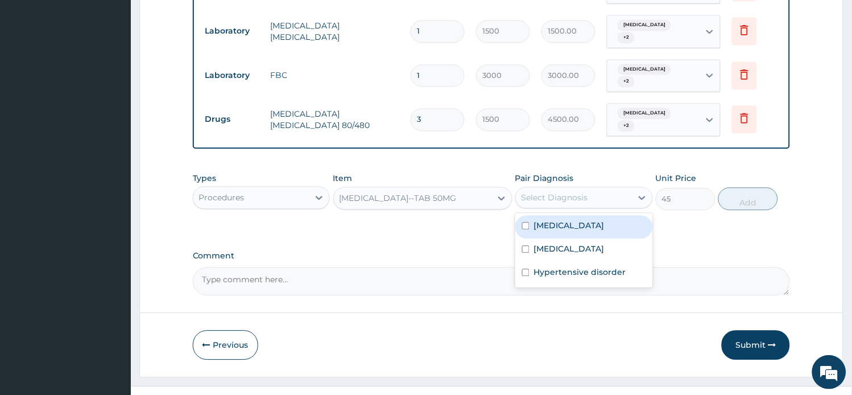
click at [556, 192] on div "Select Diagnosis" at bounding box center [554, 197] width 67 height 11
click at [553, 219] on label "Malaria" at bounding box center [569, 224] width 70 height 11
checkbox input "true"
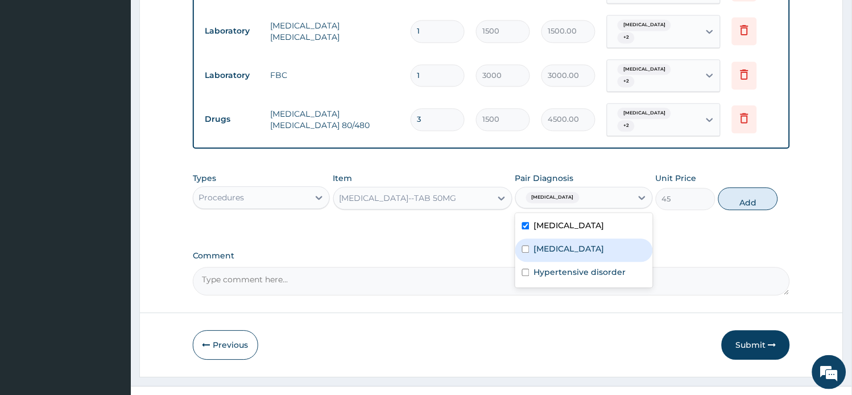
click at [550, 243] on label "Sepsis" at bounding box center [569, 248] width 70 height 11
checkbox input "true"
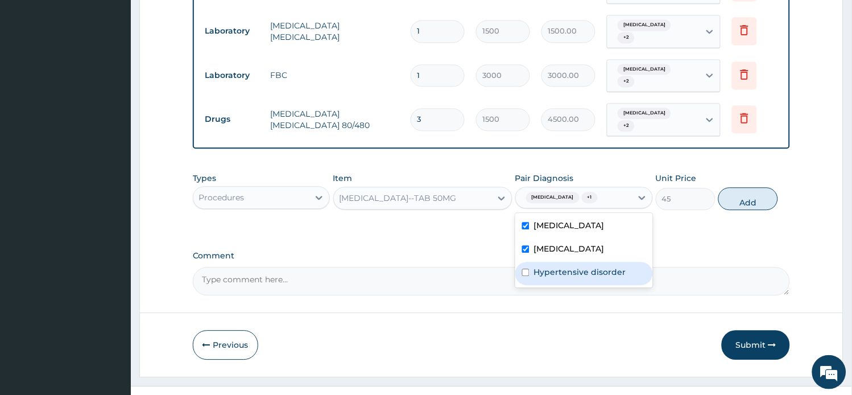
click at [553, 262] on div "Hypertensive disorder" at bounding box center [584, 273] width 138 height 23
checkbox input "true"
click at [741, 187] on button "Add" at bounding box center [748, 198] width 60 height 23
type input "0"
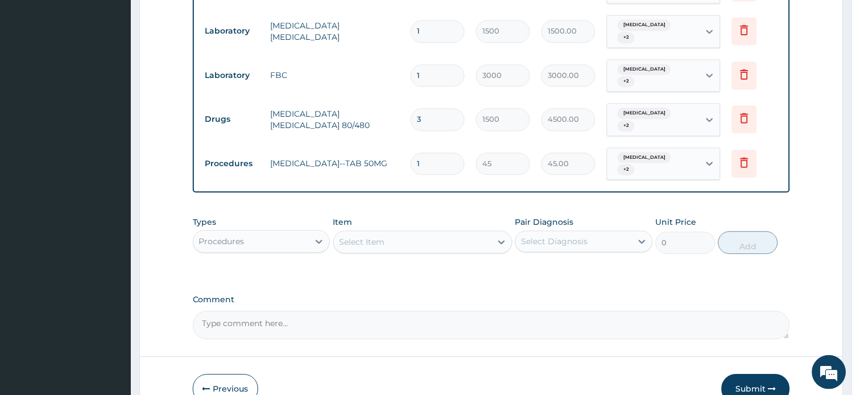
type input "0.00"
type input "2"
type input "90.00"
type input "20"
type input "900.00"
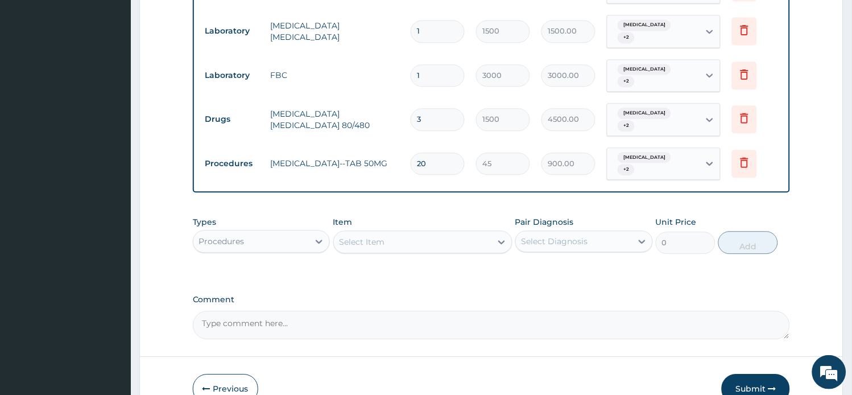
type input "20"
click at [353, 236] on div "Select Item" at bounding box center [361, 241] width 45 height 11
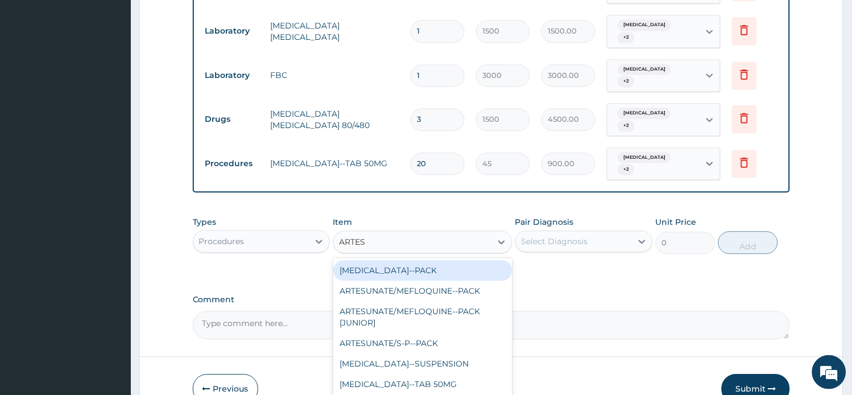
type input "ARTESU"
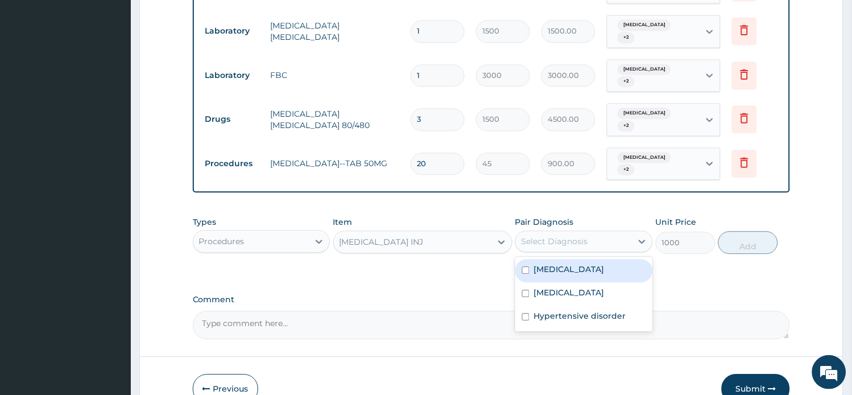
click at [563, 232] on div "Select Diagnosis" at bounding box center [574, 241] width 116 height 18
click at [418, 233] on div "ARTESUNATE INJ" at bounding box center [412, 242] width 157 height 18
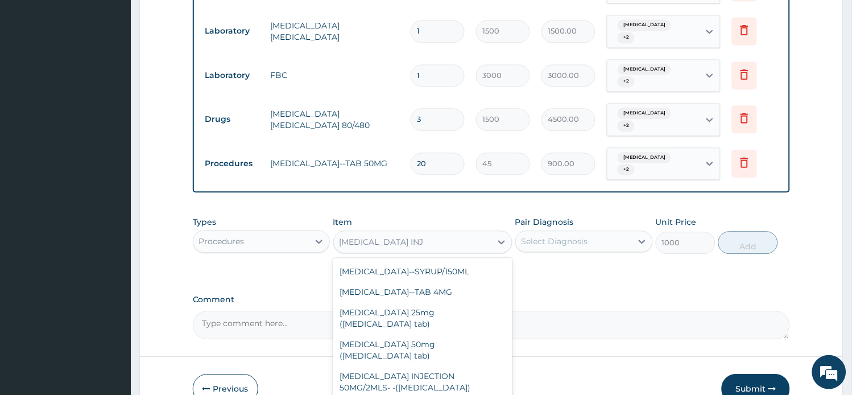
scroll to position [1509, 0]
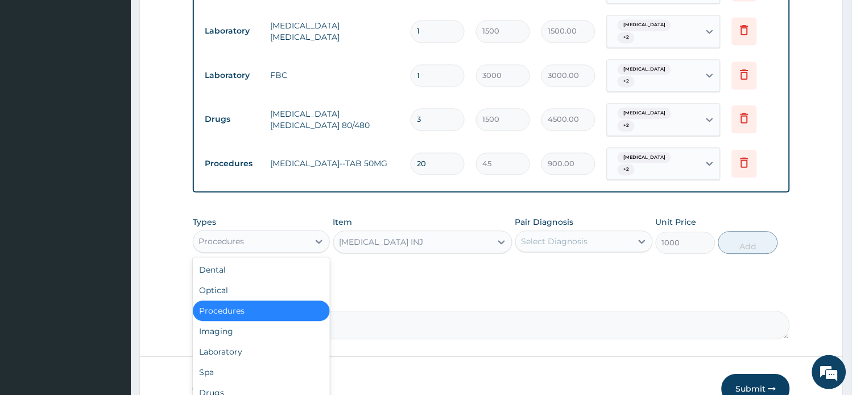
click at [246, 232] on div "Procedures" at bounding box center [251, 241] width 116 height 18
click at [212, 382] on div "Drugs" at bounding box center [262, 392] width 138 height 20
type input "0"
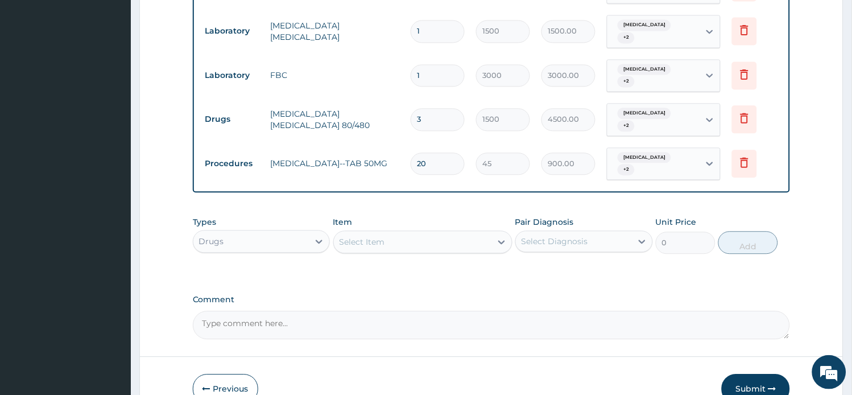
click at [439, 233] on div "Select Item" at bounding box center [412, 242] width 157 height 18
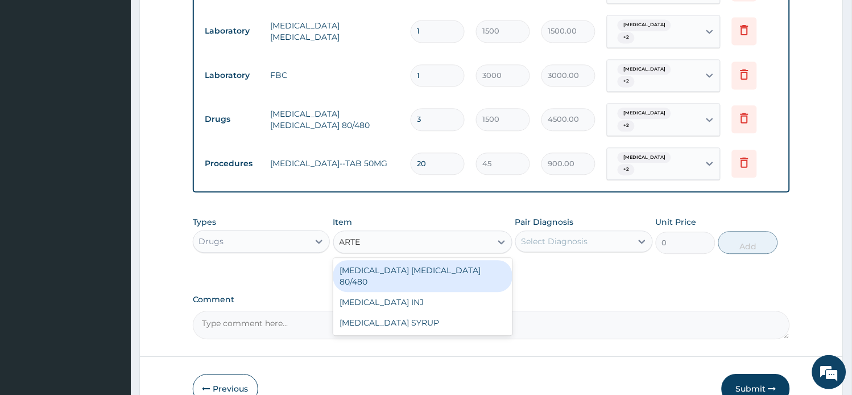
type input "ARTES"
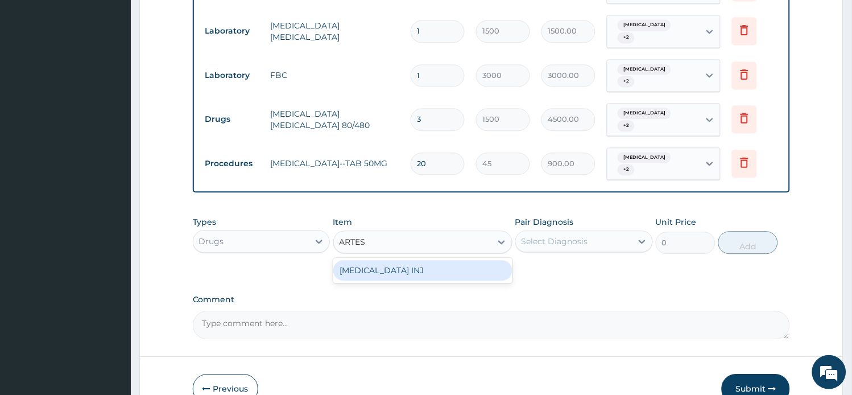
click at [433, 260] on div "ARTESUNATE INJ" at bounding box center [422, 270] width 179 height 20
type input "2200"
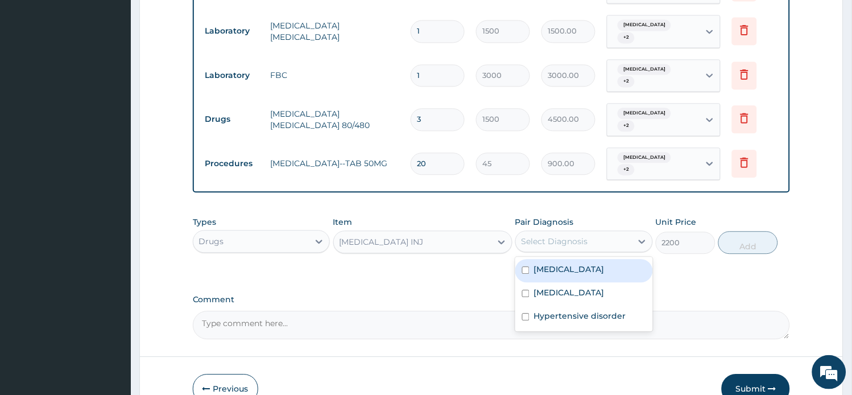
click at [538, 232] on div "Select Diagnosis" at bounding box center [574, 241] width 116 height 18
click at [540, 259] on div "Malaria" at bounding box center [584, 270] width 138 height 23
checkbox input "true"
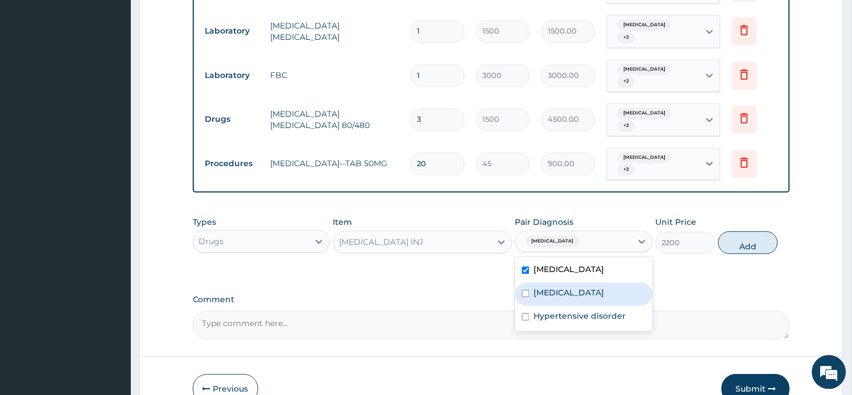
click at [544, 287] on label "Sepsis" at bounding box center [569, 292] width 70 height 11
checkbox input "true"
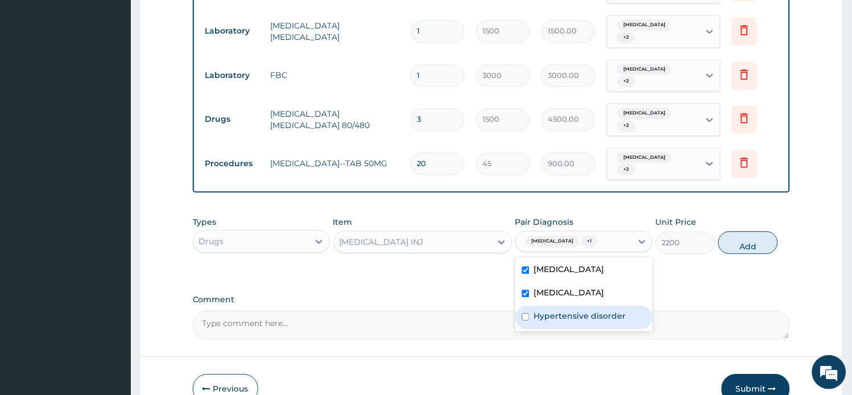
click at [546, 310] on label "Hypertensive disorder" at bounding box center [580, 315] width 92 height 11
checkbox input "true"
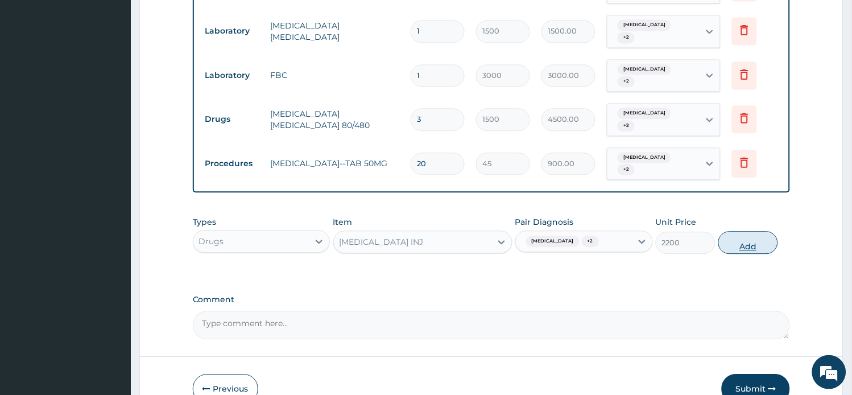
click at [745, 231] on button "Add" at bounding box center [748, 242] width 60 height 23
type input "0"
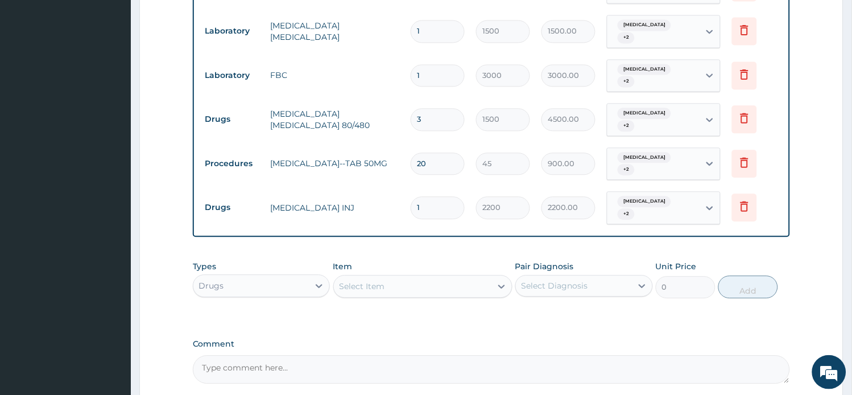
type input "0.00"
type input "5"
type input "11000.00"
type input "5"
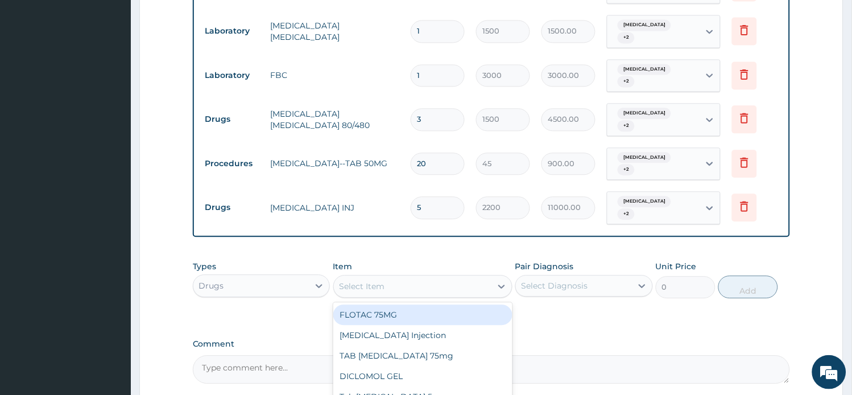
click at [378, 280] on div "Select Item" at bounding box center [361, 285] width 45 height 11
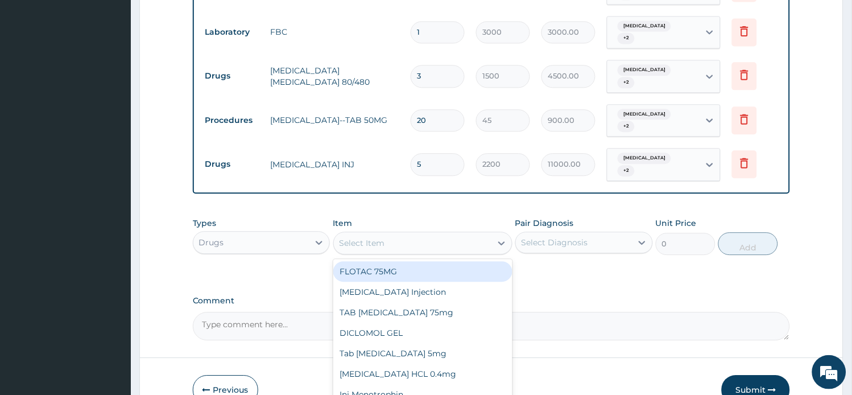
scroll to position [578, 0]
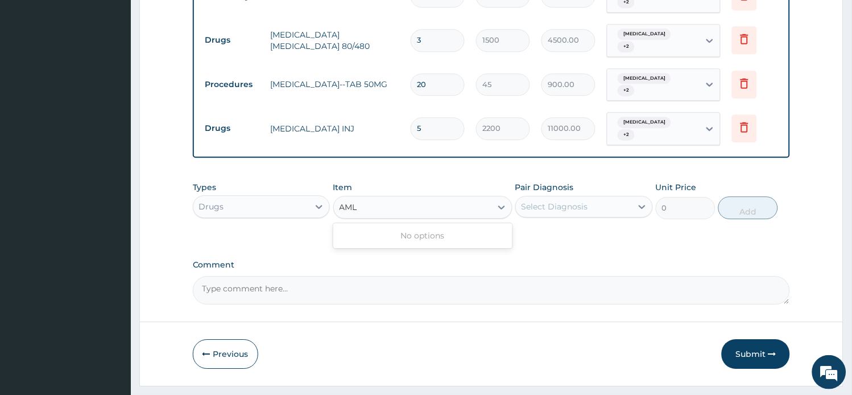
type input "AML"
click at [309, 197] on div "Drugs" at bounding box center [251, 206] width 116 height 18
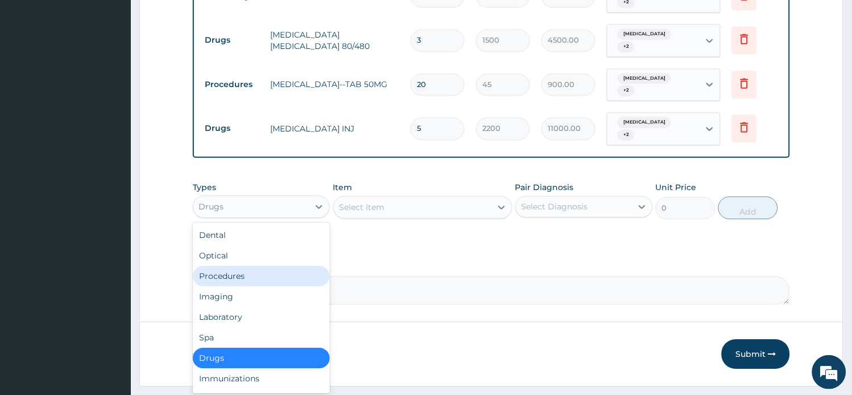
click at [289, 266] on div "Procedures" at bounding box center [262, 276] width 138 height 20
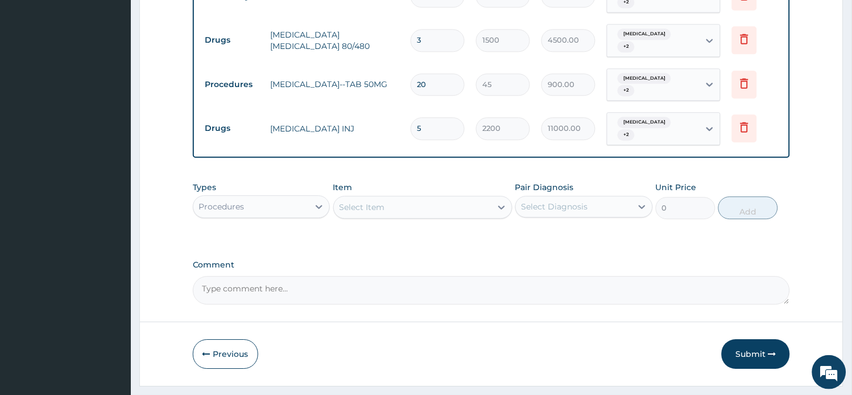
click at [401, 198] on div "Select Item" at bounding box center [412, 207] width 157 height 18
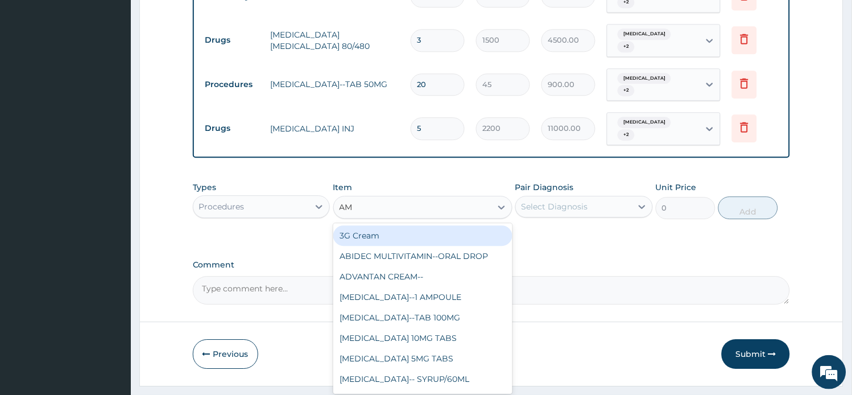
type input "AML"
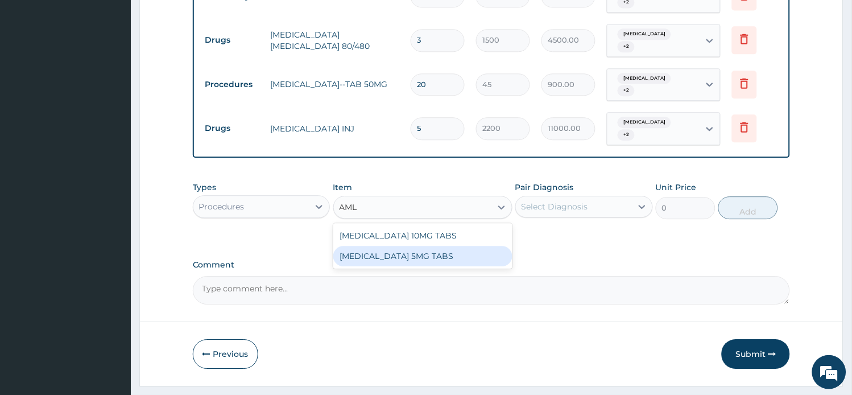
click at [400, 246] on div "AMLODIPINE 5MG TABS" at bounding box center [422, 256] width 179 height 20
type input "20"
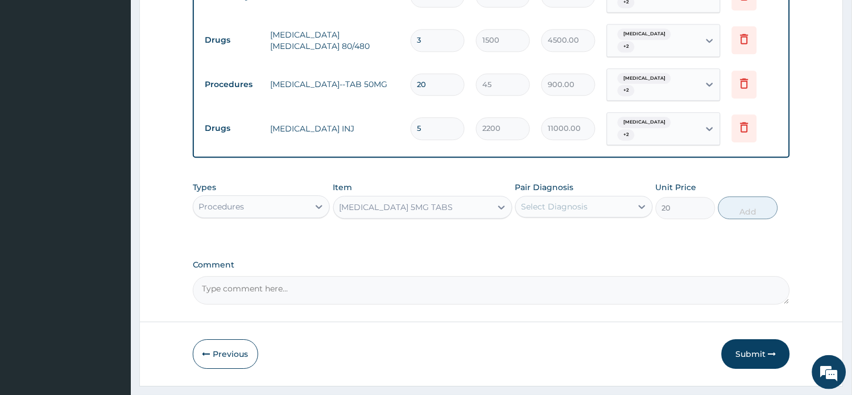
click at [457, 198] on div "AMLODIPINE 5MG TABS" at bounding box center [412, 207] width 157 height 18
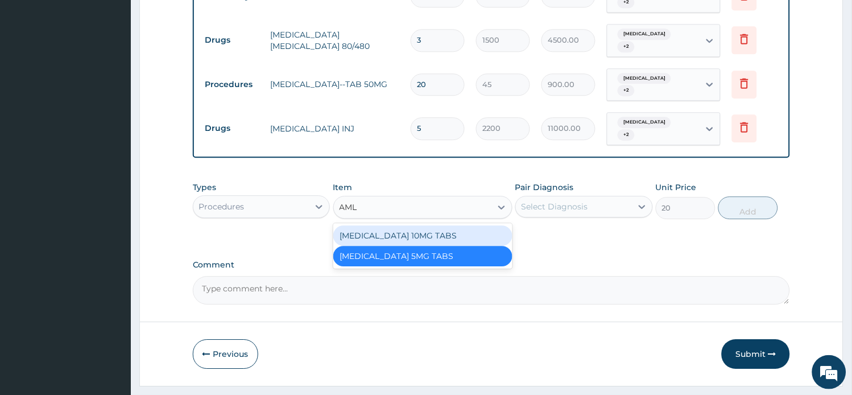
scroll to position [0, 0]
type input "AMLOD"
click at [497, 225] on div "AMLODIPINE 10MG TABS" at bounding box center [422, 235] width 179 height 20
type input "30"
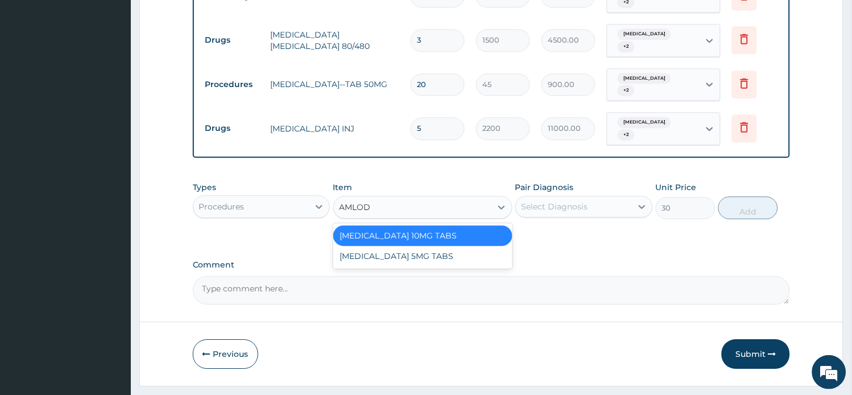
type input "AMLODI"
click at [463, 246] on div "AMLODIPINE 5MG TABS" at bounding box center [422, 256] width 179 height 20
type input "20"
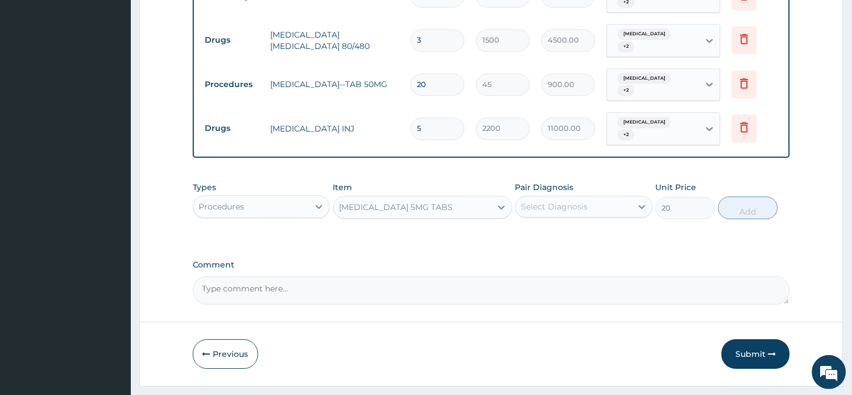
click at [567, 201] on div "Select Diagnosis" at bounding box center [554, 206] width 67 height 11
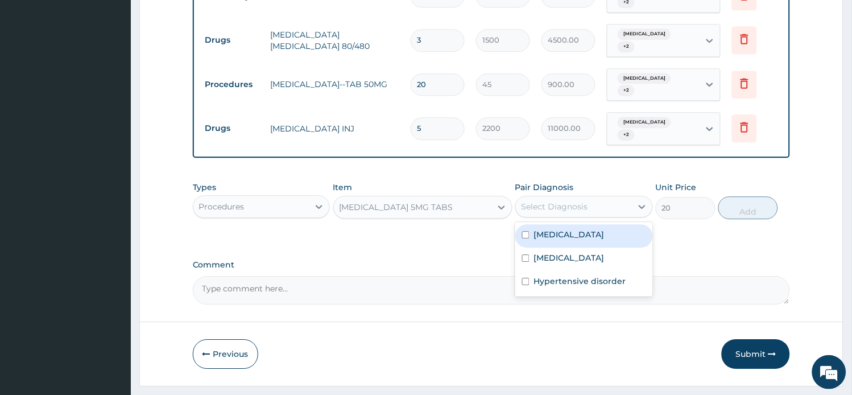
click at [564, 224] on div "Malaria" at bounding box center [584, 235] width 138 height 23
checkbox input "true"
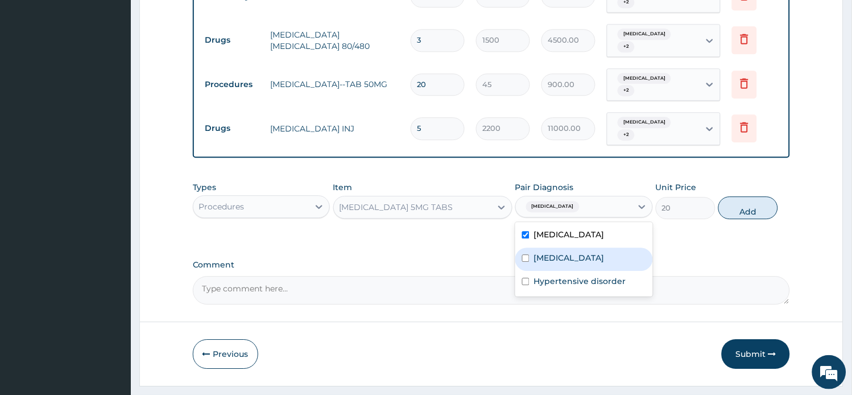
click at [562, 247] on div "Sepsis" at bounding box center [584, 258] width 138 height 23
checkbox input "true"
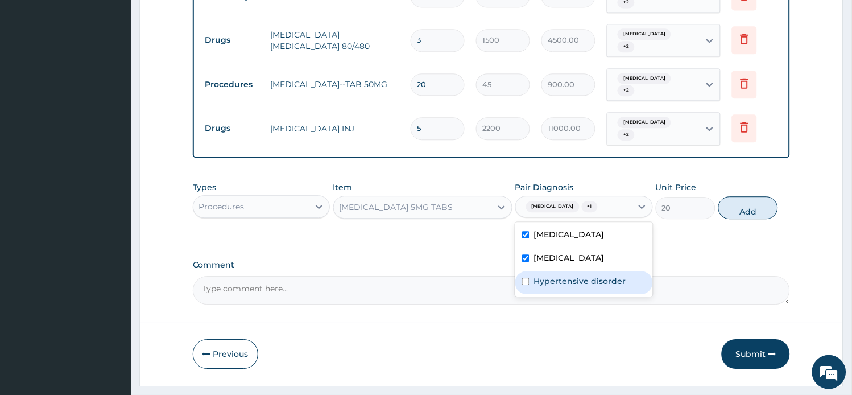
click at [561, 275] on label "Hypertensive disorder" at bounding box center [580, 280] width 92 height 11
checkbox input "true"
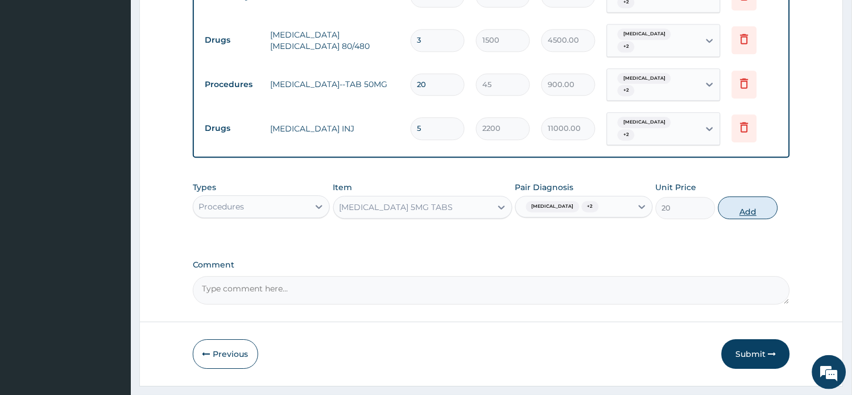
click at [754, 196] on button "Add" at bounding box center [748, 207] width 60 height 23
type input "0"
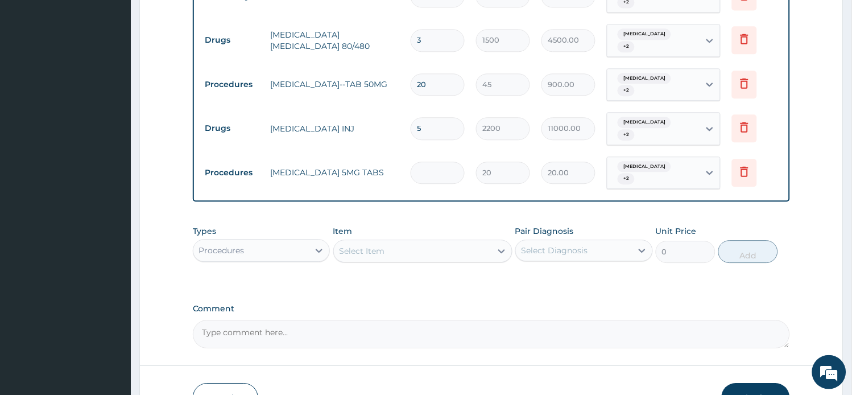
type input "0.00"
type input "2"
type input "40.00"
type input "20"
type input "400.00"
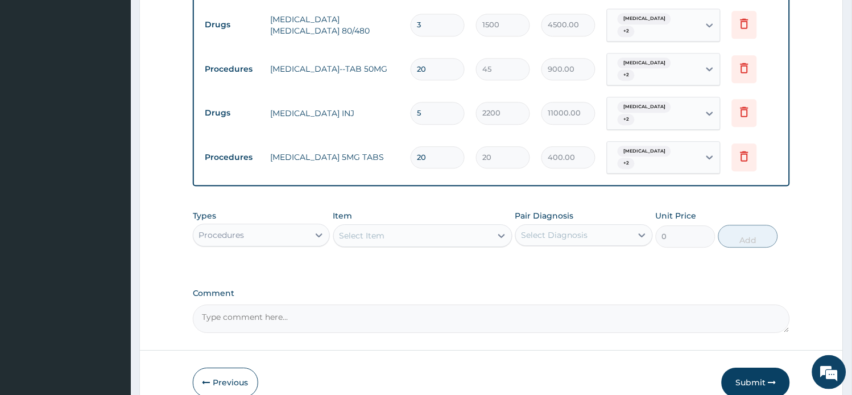
scroll to position [617, 0]
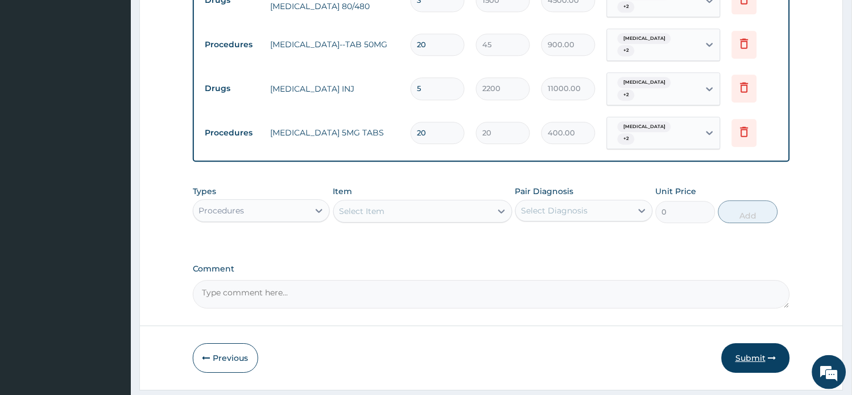
type input "20"
click at [750, 343] on button "Submit" at bounding box center [755, 358] width 68 height 30
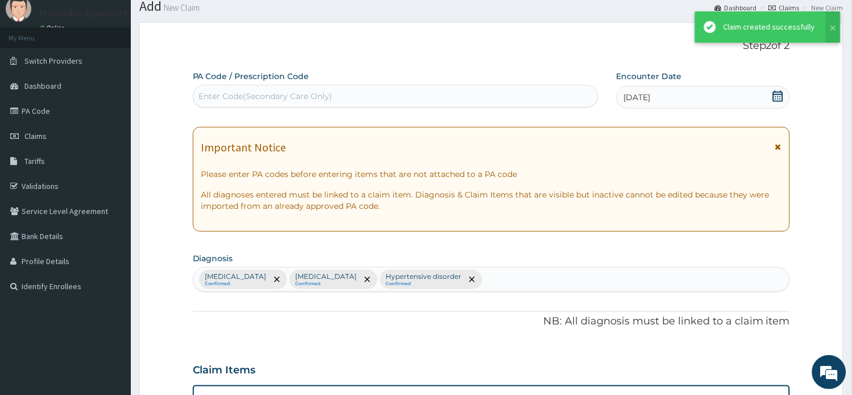
scroll to position [607, 0]
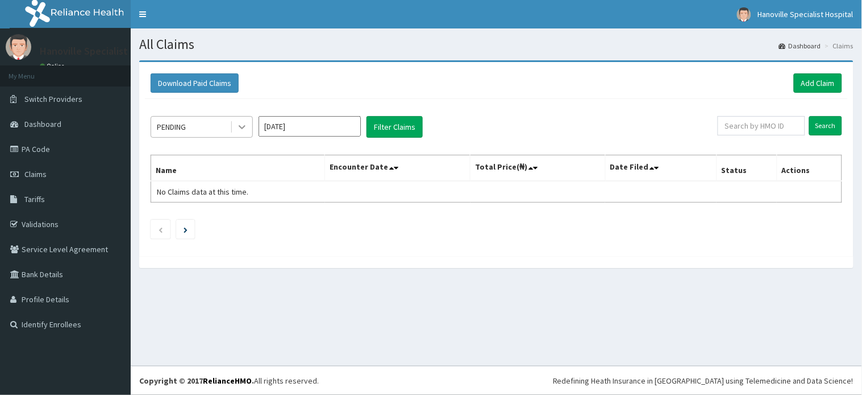
click at [244, 124] on icon at bounding box center [242, 126] width 11 height 11
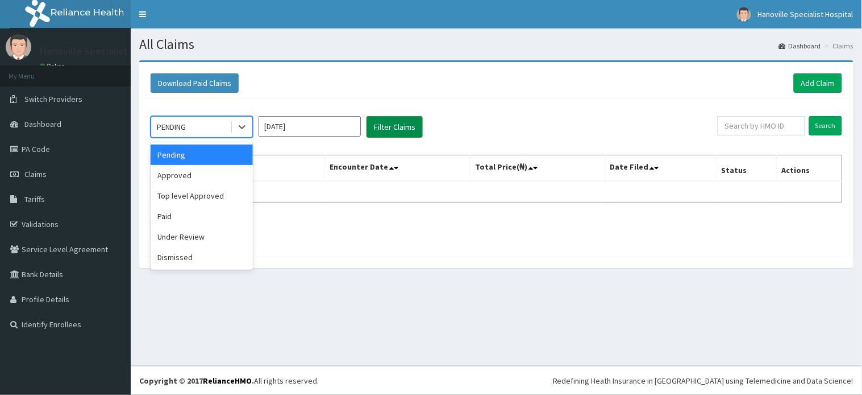
click at [399, 121] on button "Filter Claims" at bounding box center [395, 127] width 56 height 22
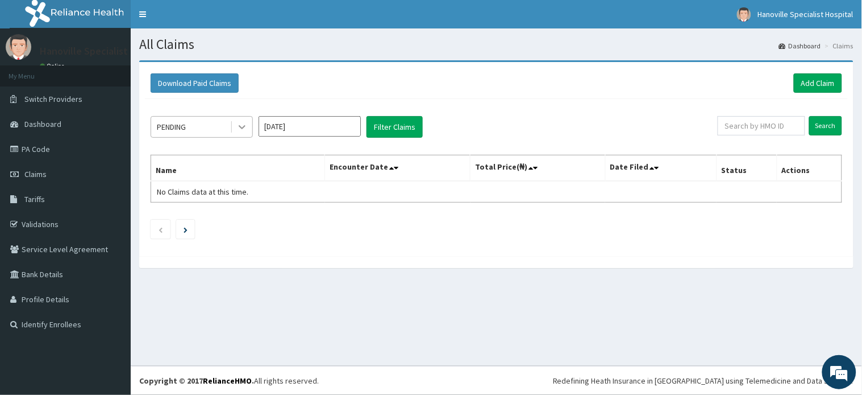
click at [242, 125] on icon at bounding box center [242, 126] width 11 height 11
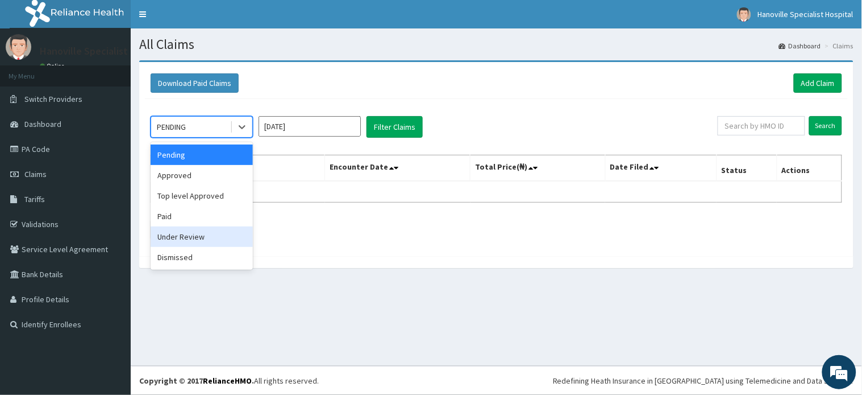
click at [222, 240] on div "Under Review" at bounding box center [202, 236] width 102 height 20
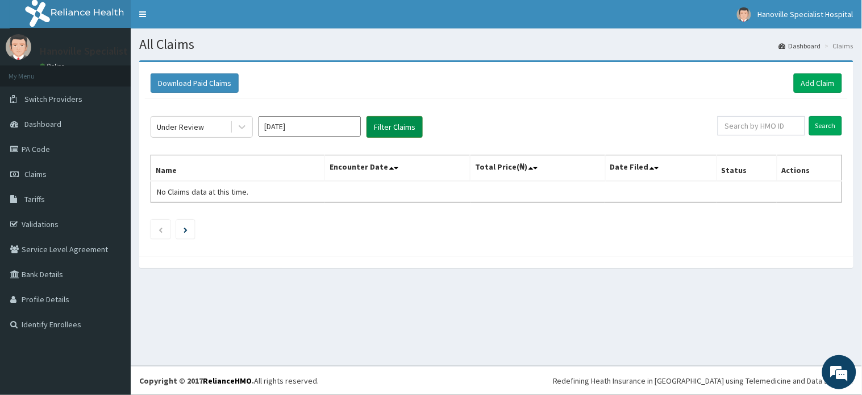
click at [396, 126] on button "Filter Claims" at bounding box center [395, 127] width 56 height 22
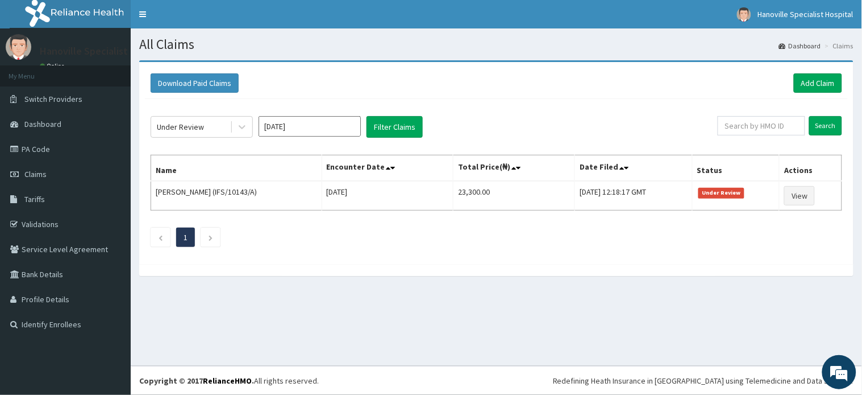
click at [610, 232] on ul "1" at bounding box center [497, 236] width 692 height 19
click at [561, 251] on div "Under Review [DATE] Filter Claims Search Name Encounter Date Total Price(₦) Dat…" at bounding box center [496, 178] width 703 height 159
drag, startPoint x: 561, startPoint y: 251, endPoint x: 531, endPoint y: 265, distance: 32.8
click at [531, 265] on div at bounding box center [496, 270] width 715 height 12
